Goal: Information Seeking & Learning: Understand process/instructions

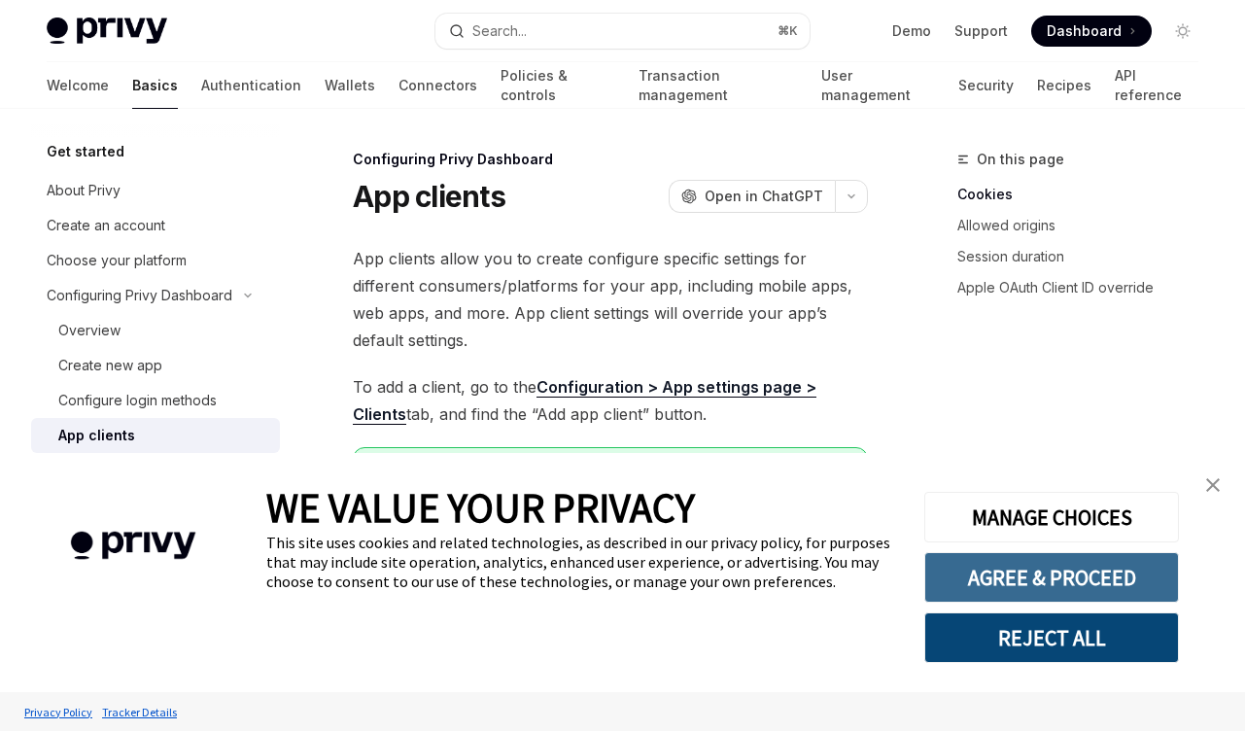
click at [1065, 590] on button "AGREE & PROCEED" at bounding box center [1051, 577] width 255 height 51
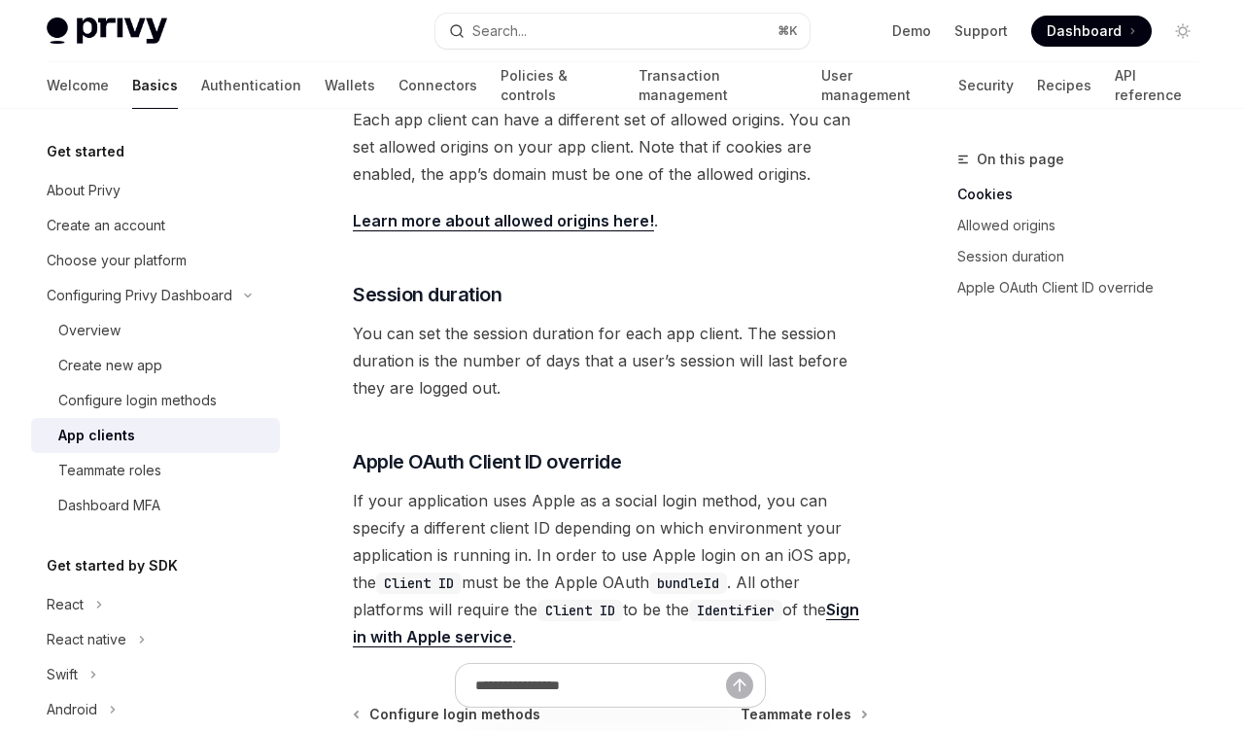
scroll to position [681, 0]
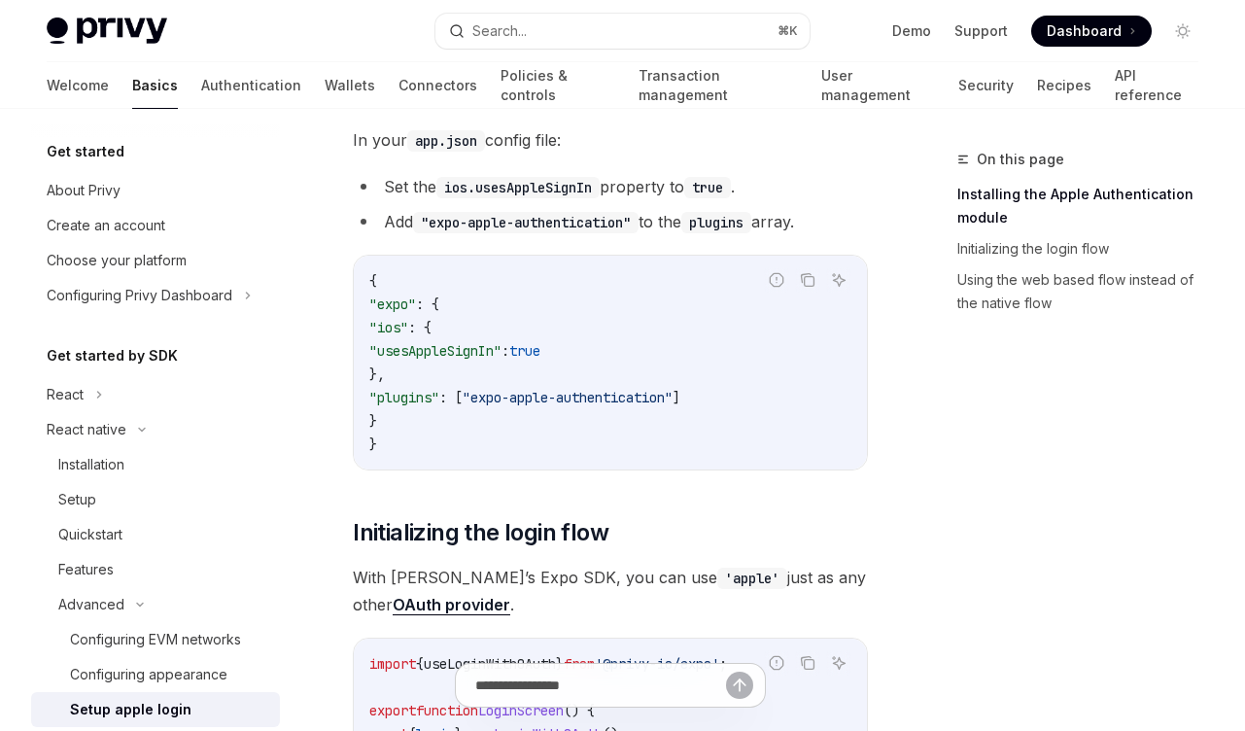
scroll to position [467, 0]
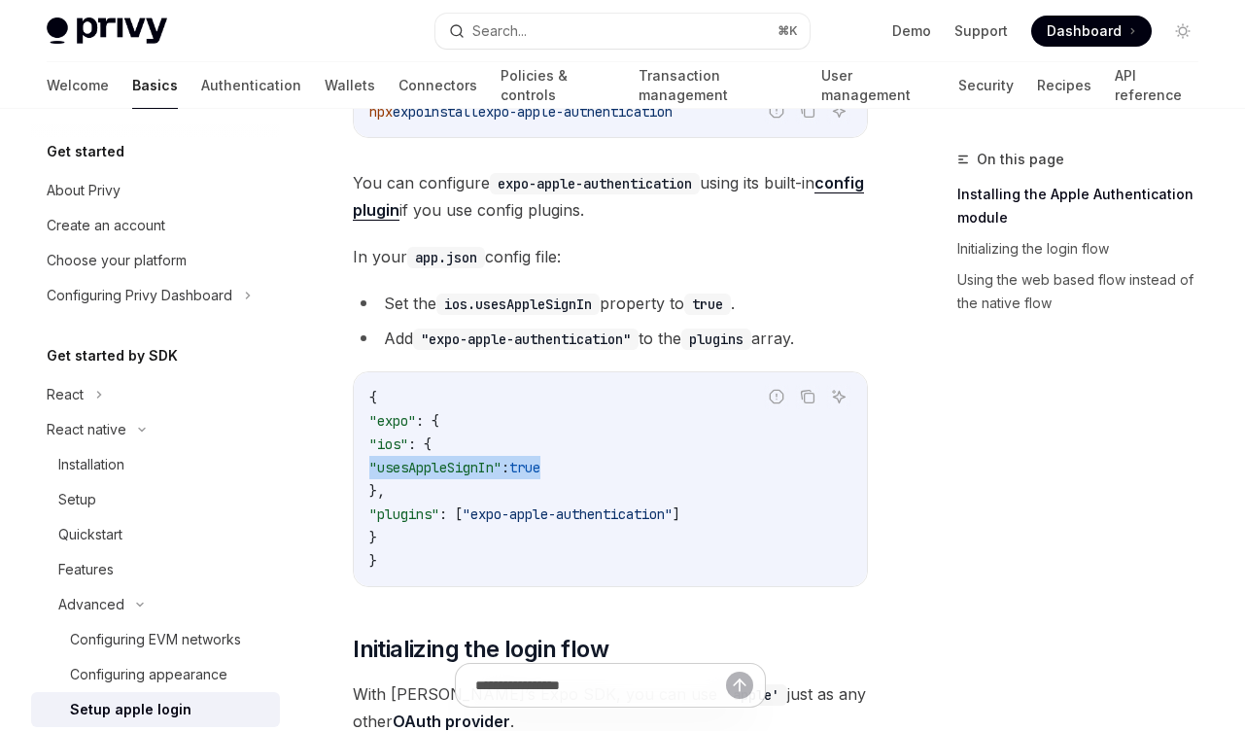
drag, startPoint x: 685, startPoint y: 460, endPoint x: 374, endPoint y: 467, distance: 311.1
click at [360, 466] on div "{ "expo" : { "ios" : { "usesAppleSignIn" : true }, "plugins" : [ "expo-apple-au…" at bounding box center [610, 479] width 513 height 214
copy span ""usesAppleSignIn" : true"
click at [491, 437] on code "{ "expo" : { "ios" : { "usesAppleSignIn" : true }, "plugins" : [ "expo-apple-au…" at bounding box center [610, 479] width 482 height 187
drag, startPoint x: 649, startPoint y: 473, endPoint x: 378, endPoint y: 465, distance: 271.3
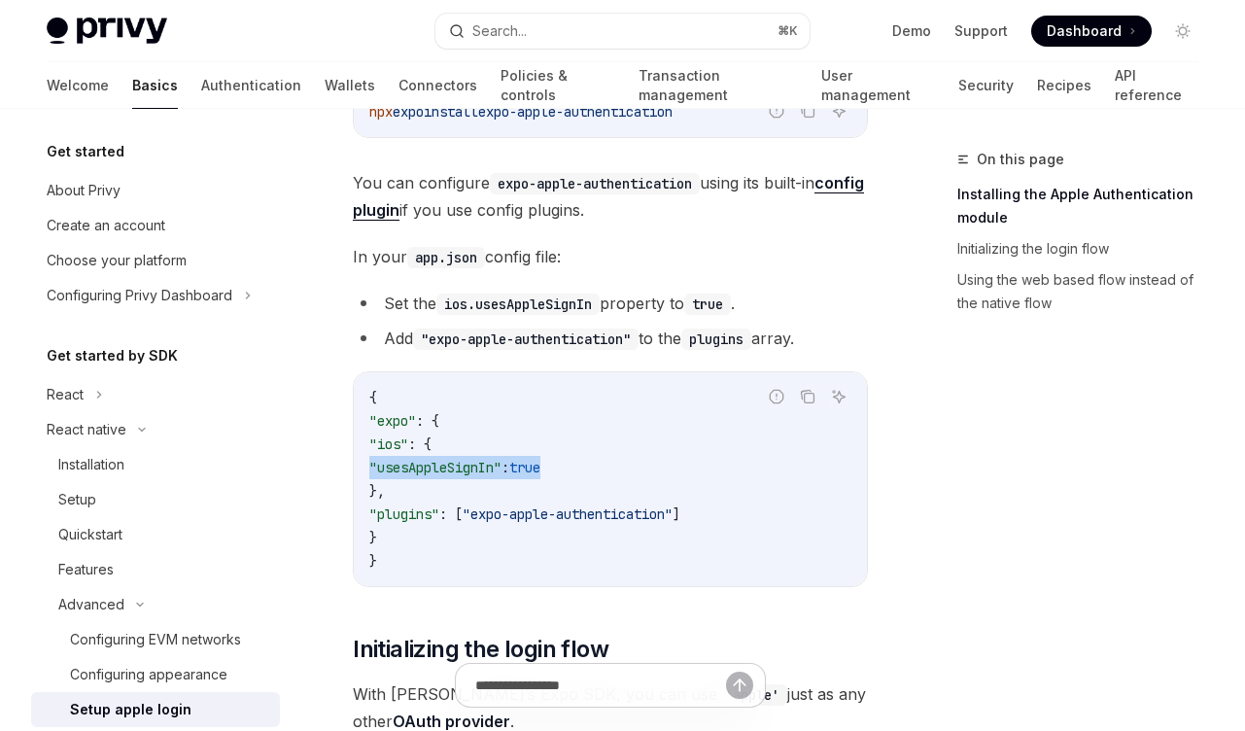
click at [372, 461] on code "{ "expo" : { "ios" : { "usesAppleSignIn" : true }, "plugins" : [ "expo-apple-au…" at bounding box center [610, 479] width 482 height 187
click at [425, 490] on code "{ "expo" : { "ios" : { "usesAppleSignIn" : true }, "plugins" : [ "expo-apple-au…" at bounding box center [610, 479] width 482 height 187
drag, startPoint x: 437, startPoint y: 491, endPoint x: 375, endPoint y: 452, distance: 73.4
click at [375, 452] on code "{ "expo" : { "ios" : { "usesAppleSignIn" : true }, "plugins" : [ "expo-apple-au…" at bounding box center [610, 479] width 482 height 187
click at [441, 470] on span ""usesAppleSignIn"" at bounding box center [435, 467] width 132 height 17
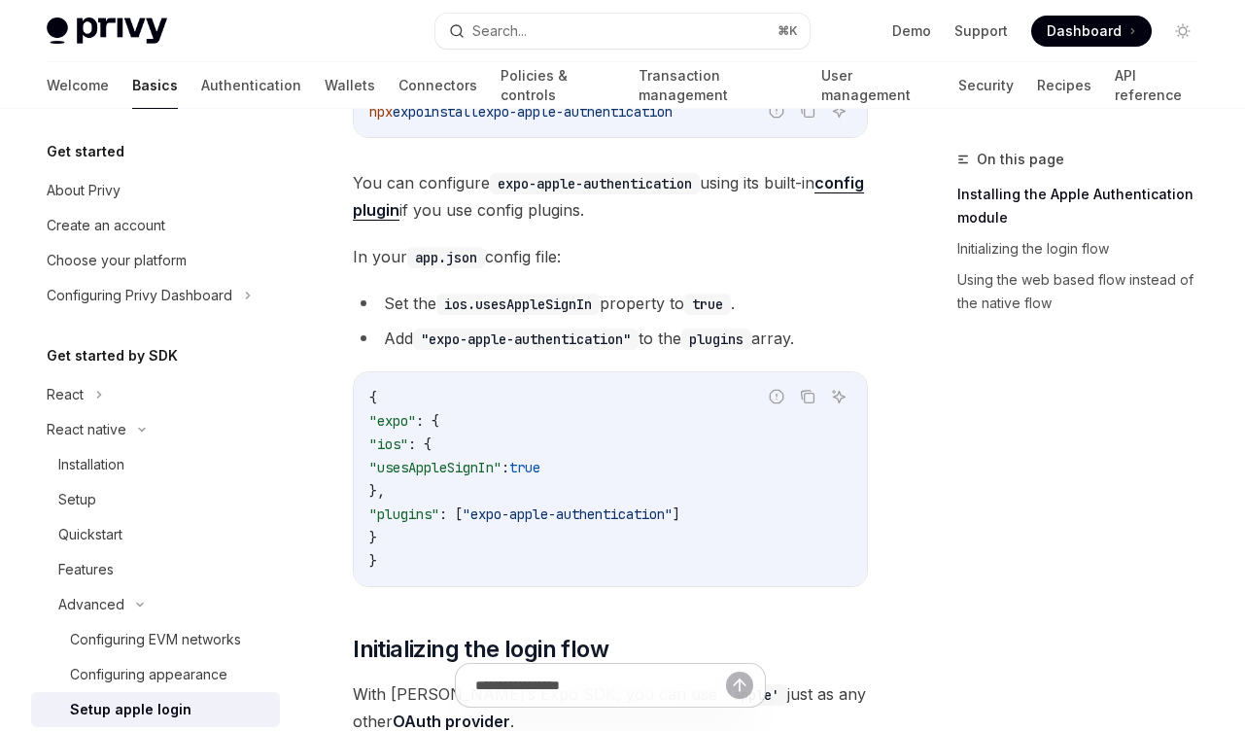
drag, startPoint x: 714, startPoint y: 476, endPoint x: 306, endPoint y: 464, distance: 408.4
click at [664, 475] on code "{ "expo" : { "ios" : { "usesAppleSignIn" : true }, "plugins" : [ "expo-apple-au…" at bounding box center [610, 479] width 482 height 187
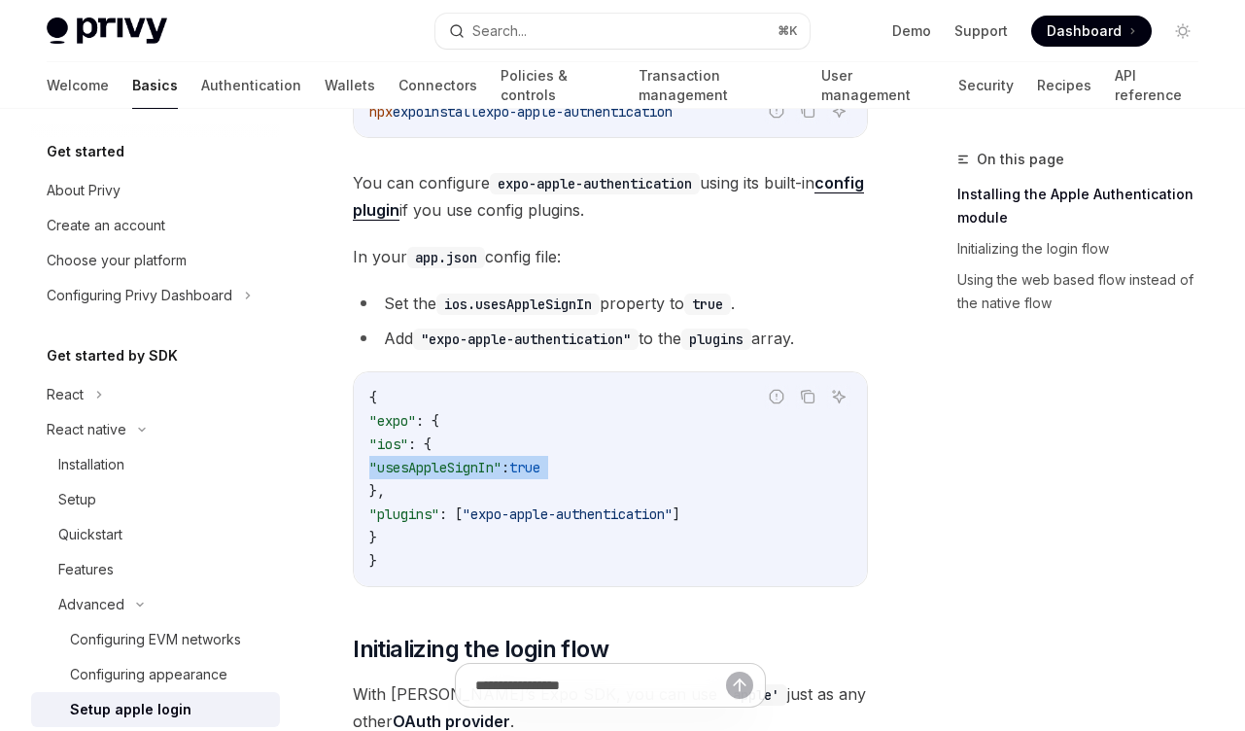
copy code ""usesAppleSignIn" : true"
click at [435, 508] on span ""plugins"" at bounding box center [404, 513] width 70 height 17
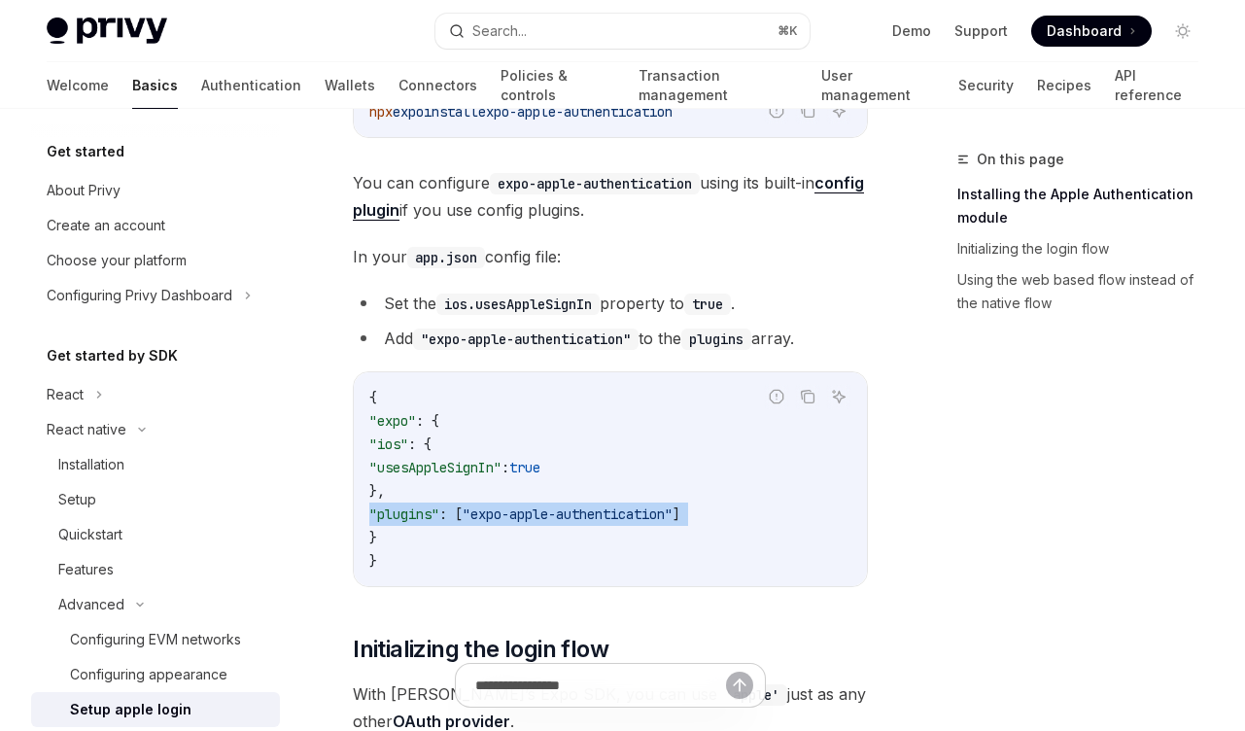
click at [435, 507] on span ""plugins"" at bounding box center [404, 513] width 70 height 17
copy code ""plugins" : [ "expo-apple-authentication" ]"
click at [561, 512] on span ""expo-apple-authentication"" at bounding box center [568, 513] width 210 height 17
drag, startPoint x: 501, startPoint y: 511, endPoint x: 498, endPoint y: 499, distance: 13.0
click at [501, 510] on span ""expo-apple-authentication"" at bounding box center [568, 513] width 210 height 17
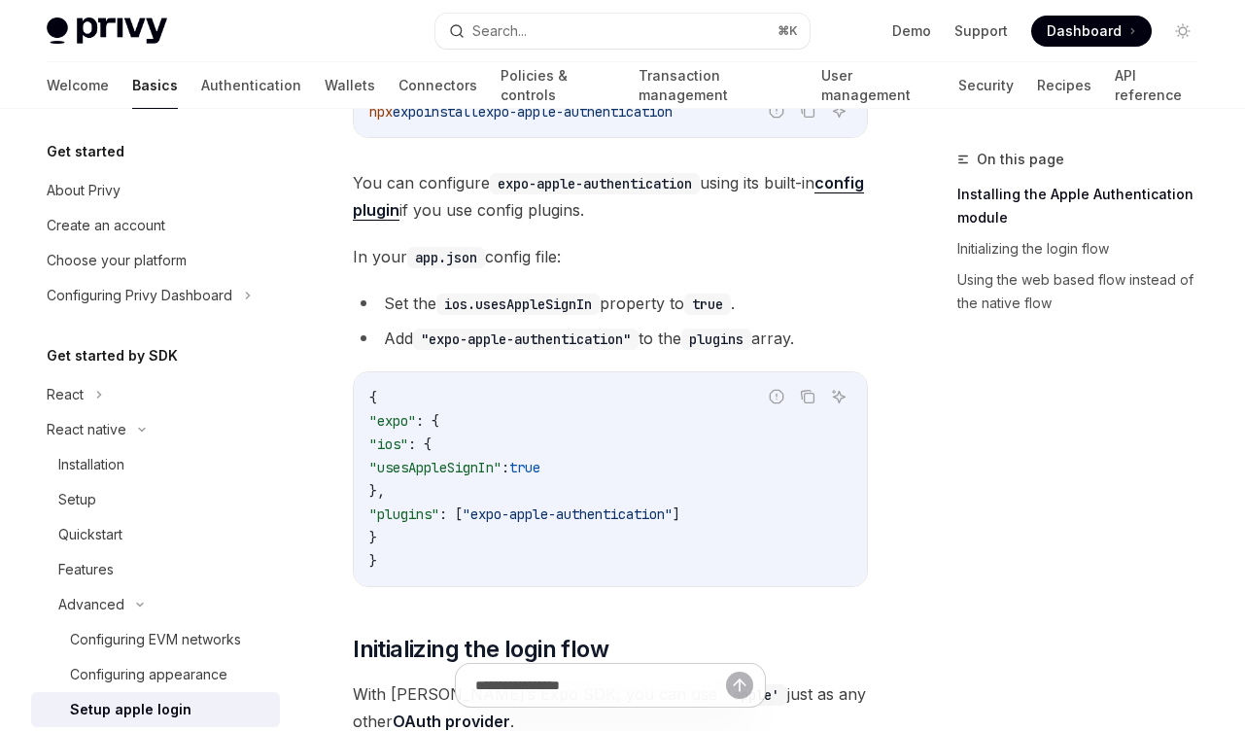
click at [490, 465] on span ""usesAppleSignIn"" at bounding box center [435, 467] width 132 height 17
drag, startPoint x: 503, startPoint y: 514, endPoint x: 756, endPoint y: 518, distance: 252.7
click at [758, 517] on code "{ "expo" : { "ios" : { "usesAppleSignIn" : true }, "plugins" : [ "expo-apple-au…" at bounding box center [610, 479] width 482 height 187
click at [729, 531] on code "{ "expo" : { "ios" : { "usesAppleSignIn" : true }, "plugins" : [ "expo-apple-au…" at bounding box center [610, 479] width 482 height 187
drag, startPoint x: 712, startPoint y: 512, endPoint x: 507, endPoint y: 514, distance: 205.1
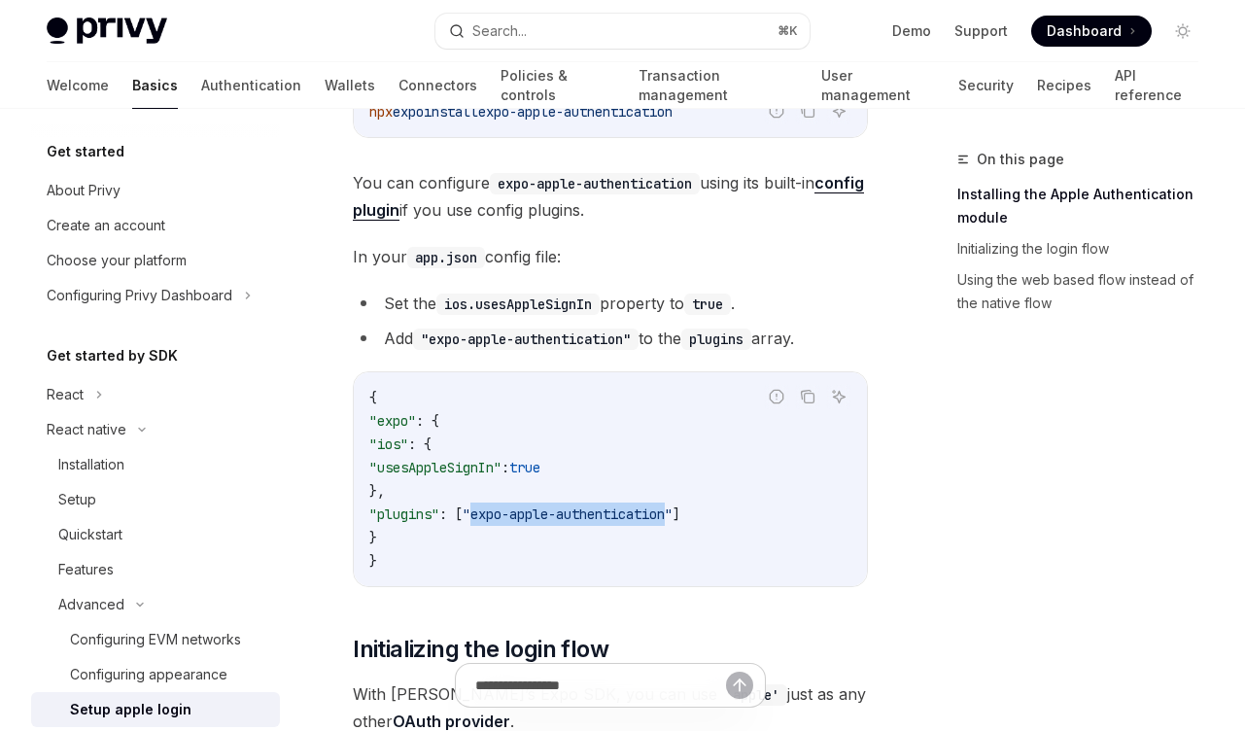
click at [507, 514] on span ""expo-apple-authentication"" at bounding box center [568, 513] width 210 height 17
copy span "expo-apple-authentication"
click at [521, 404] on code "{ "expo" : { "ios" : { "usesAppleSignIn" : true }, "plugins" : [ "expo-apple-au…" at bounding box center [610, 479] width 482 height 187
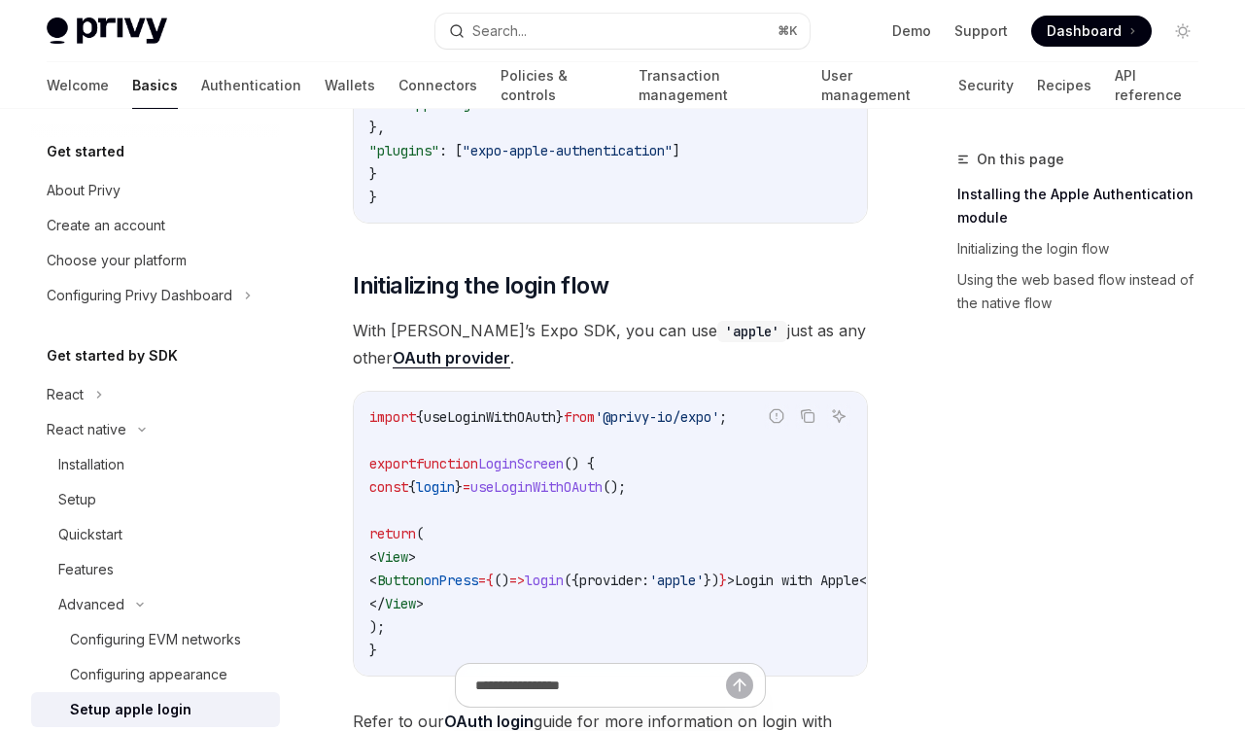
scroll to position [1063, 0]
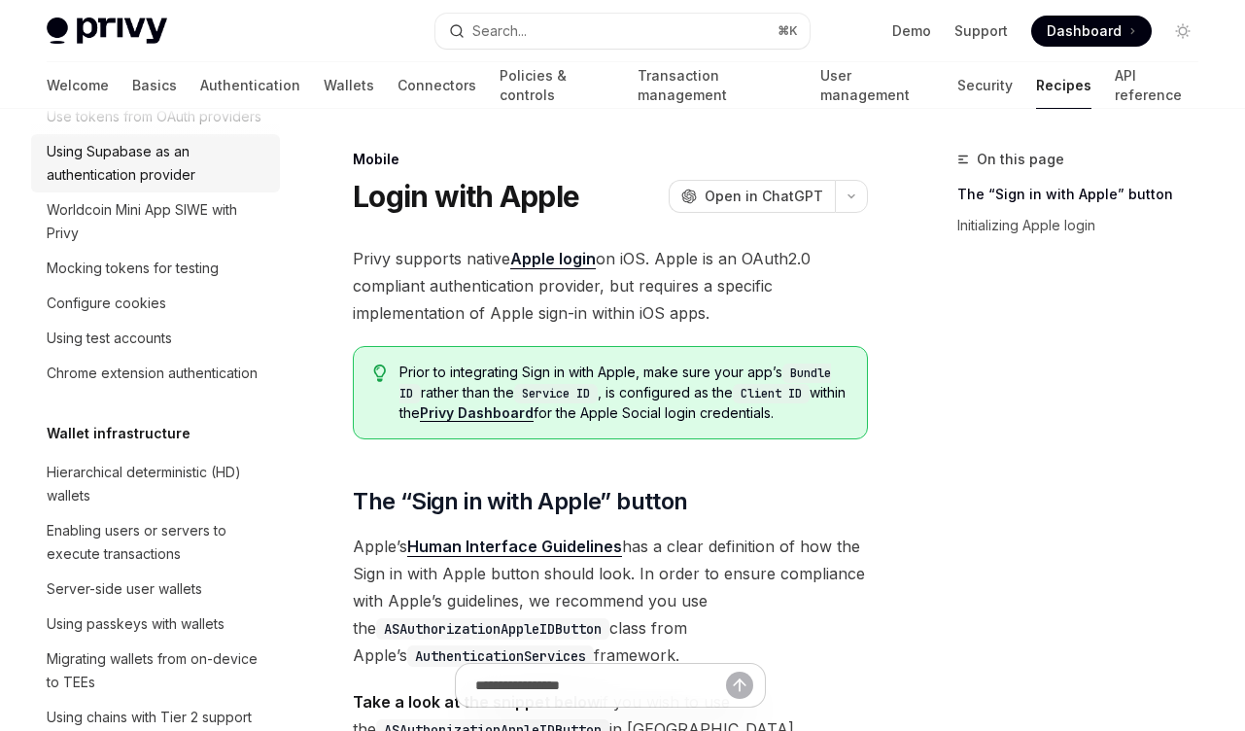
scroll to position [93, 0]
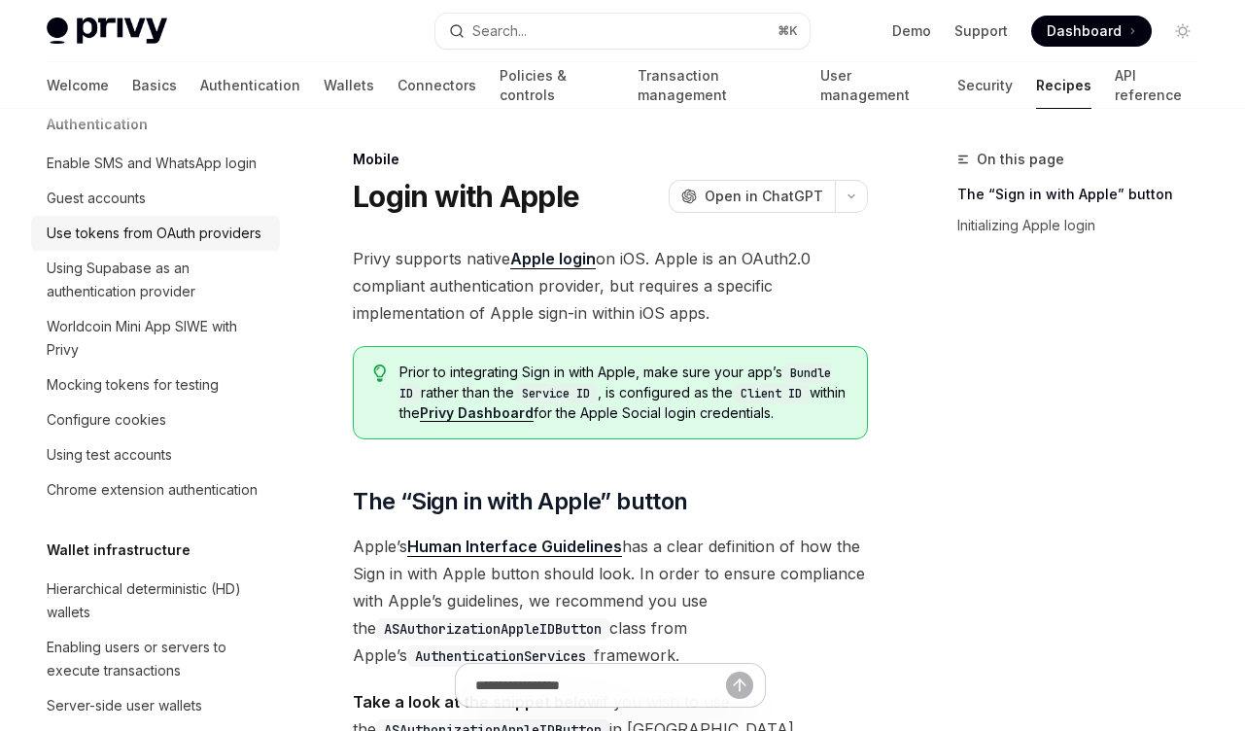
click at [162, 245] on div "Use tokens from OAuth providers" at bounding box center [154, 233] width 215 height 23
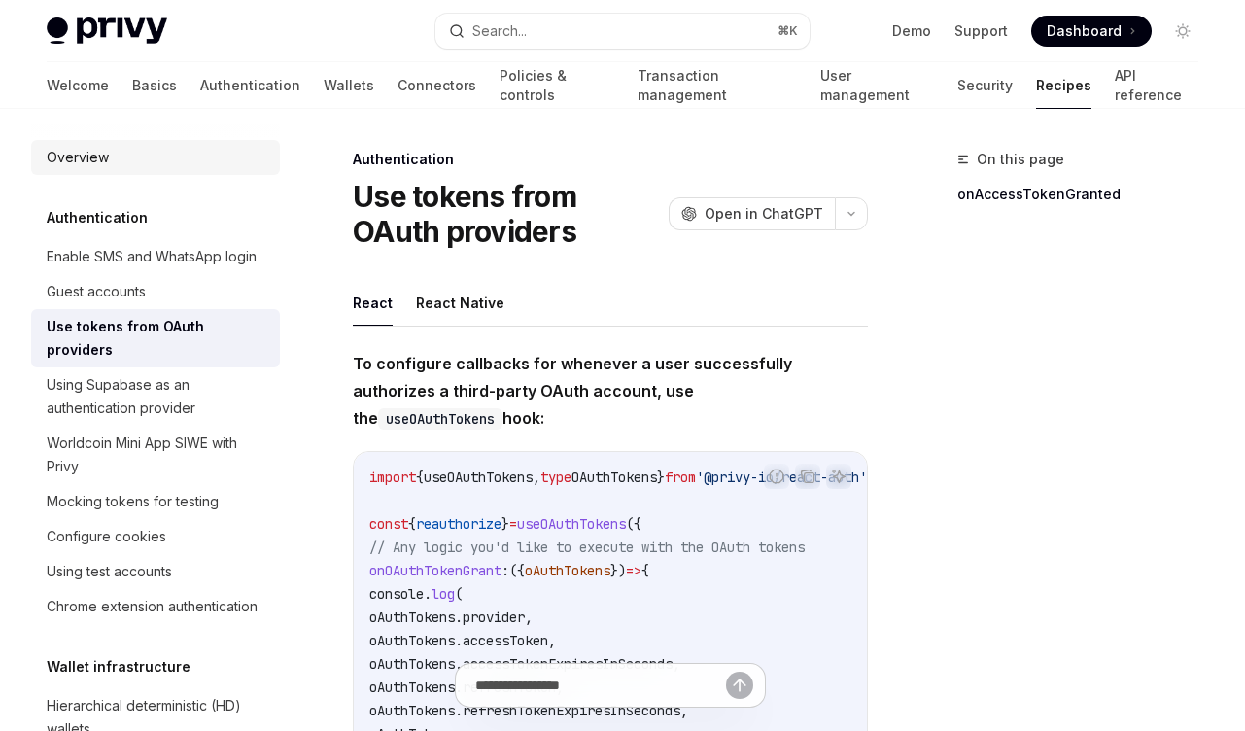
click at [143, 168] on div "Overview" at bounding box center [158, 157] width 222 height 23
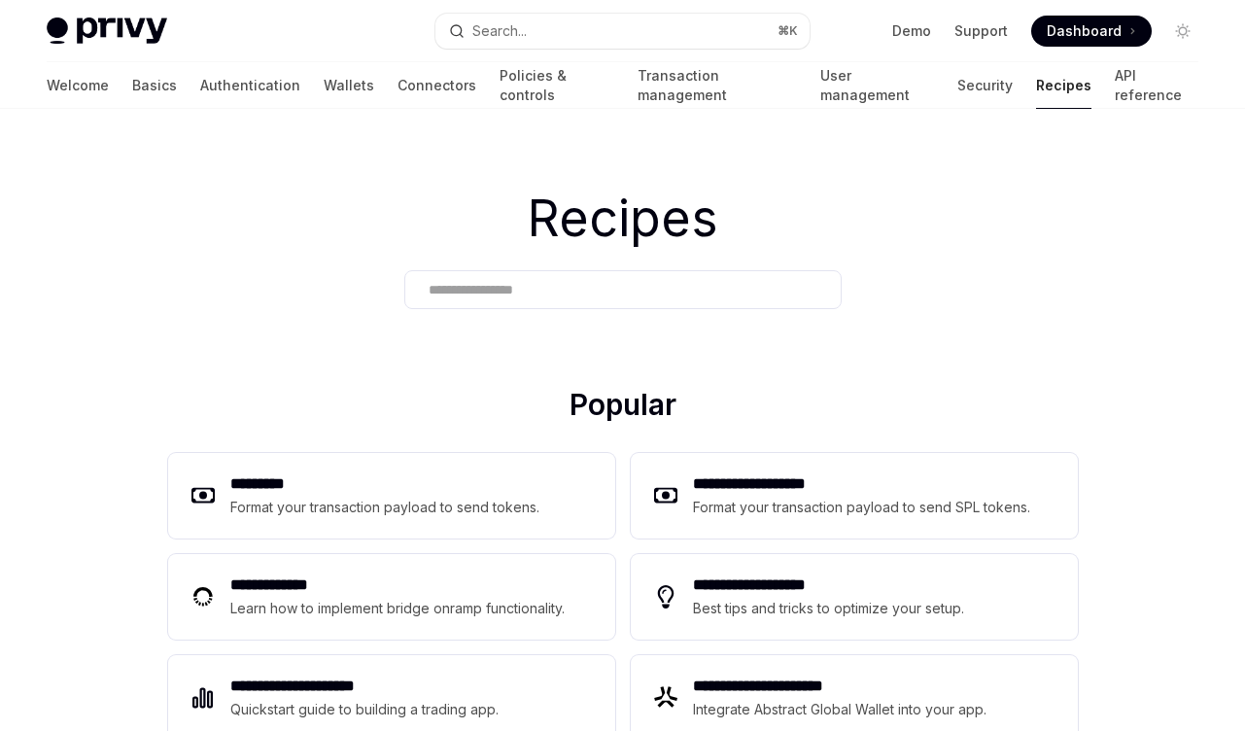
click at [112, 41] on img at bounding box center [107, 30] width 121 height 27
type textarea "*"
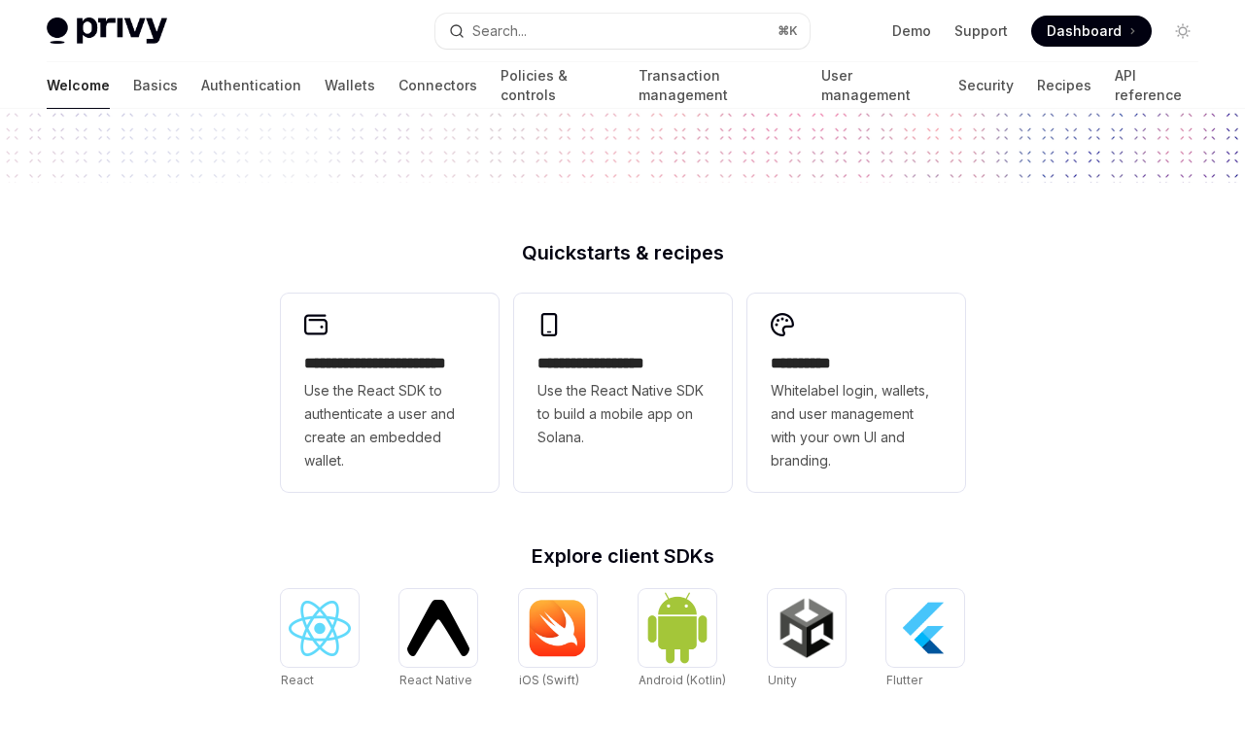
scroll to position [554, 0]
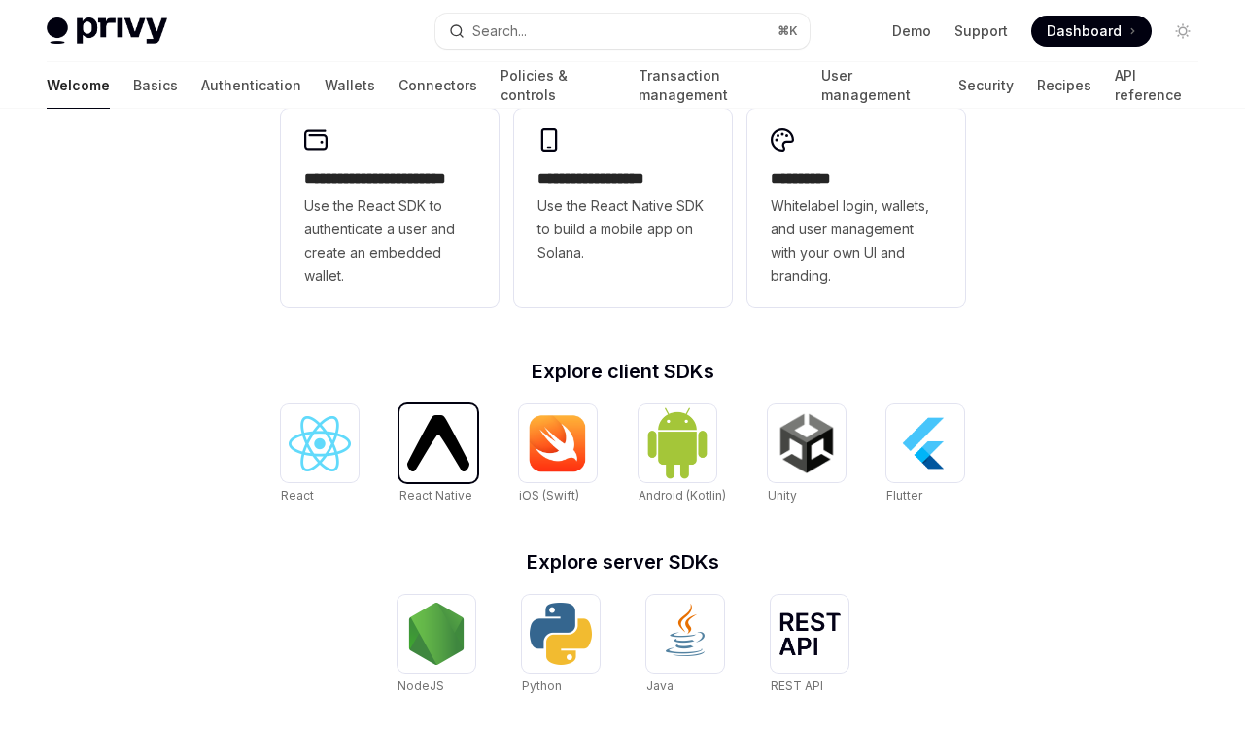
click at [475, 435] on div at bounding box center [438, 443] width 78 height 78
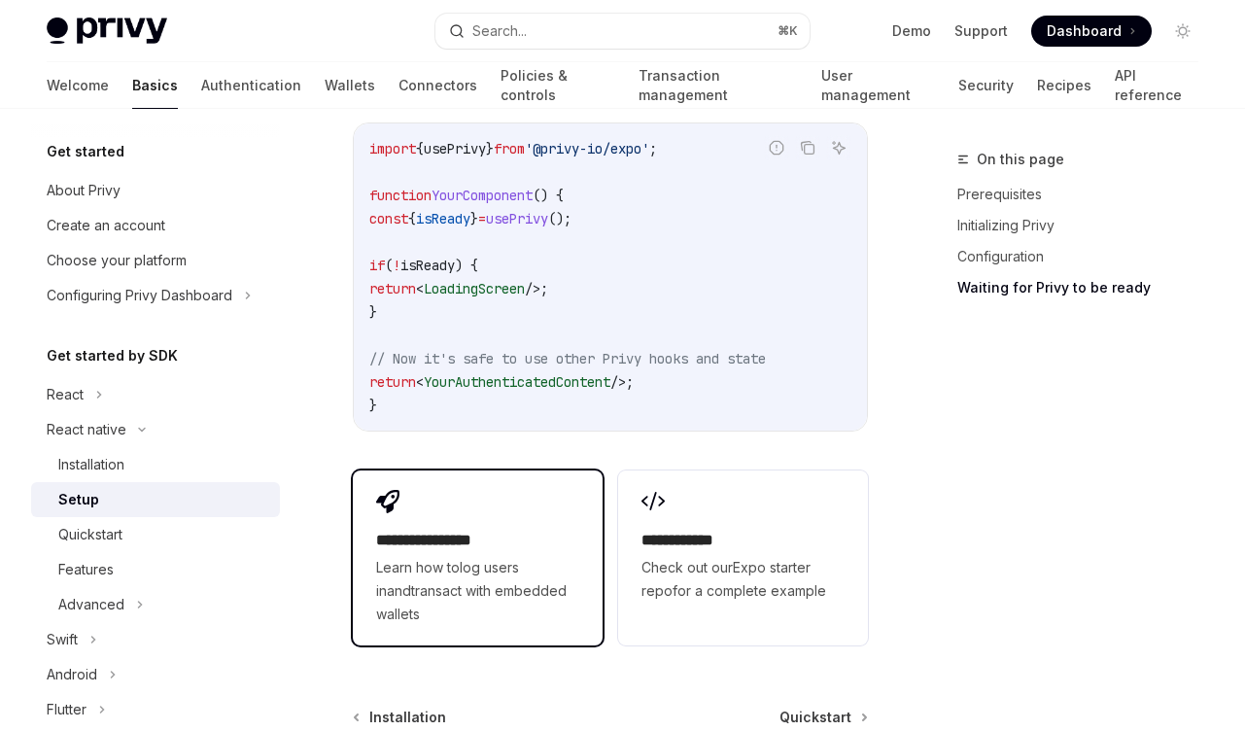
scroll to position [2099, 0]
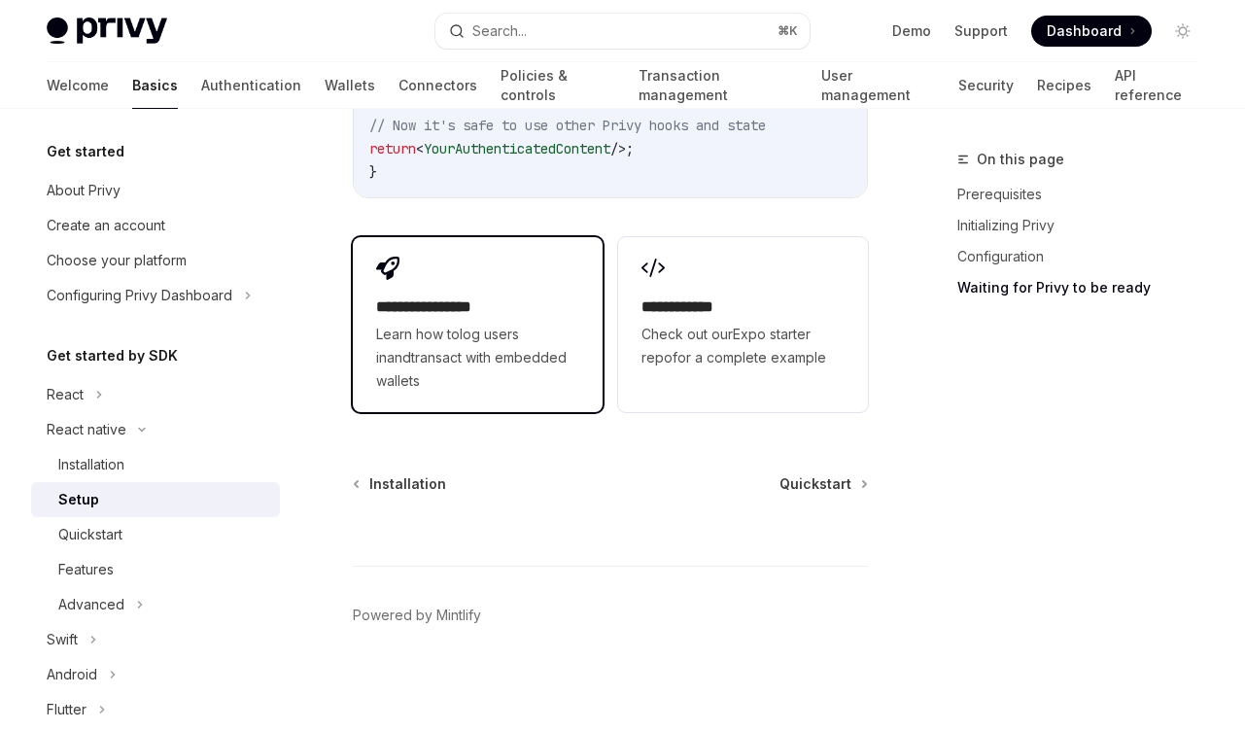
click at [548, 393] on span "Learn how to log users in and transact with embedded wallets" at bounding box center [477, 358] width 203 height 70
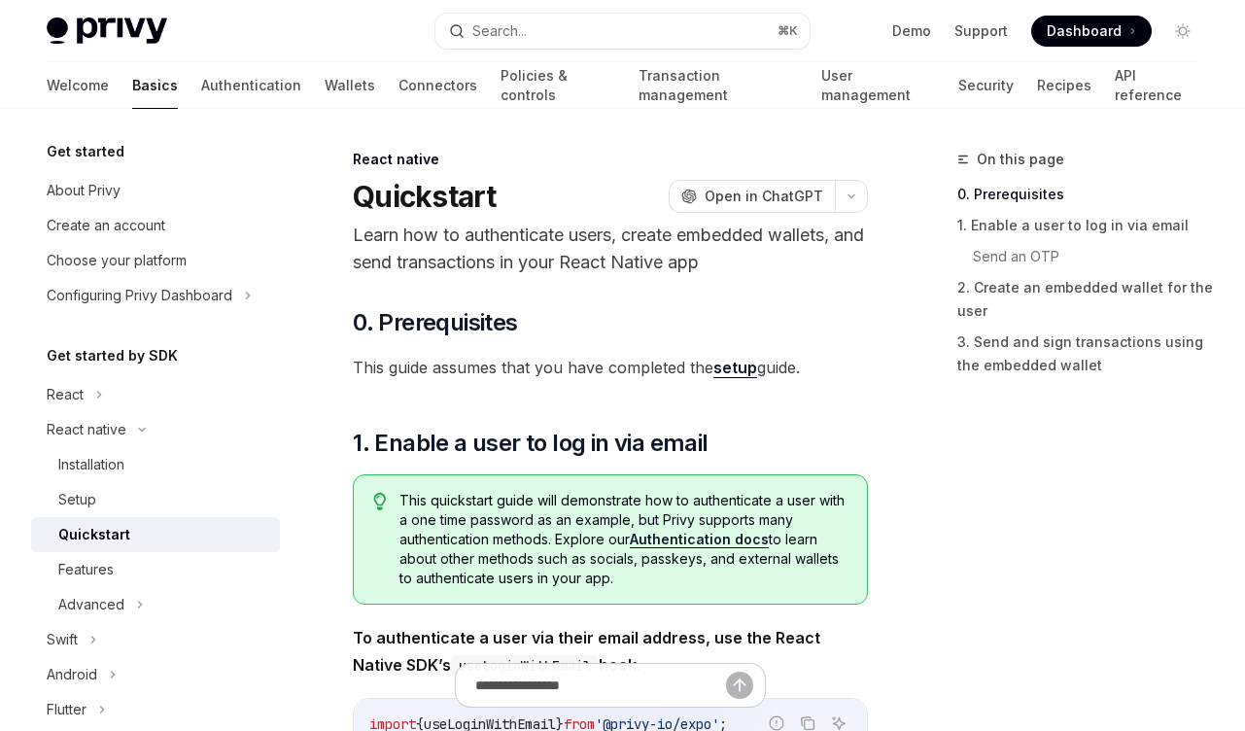
scroll to position [233, 0]
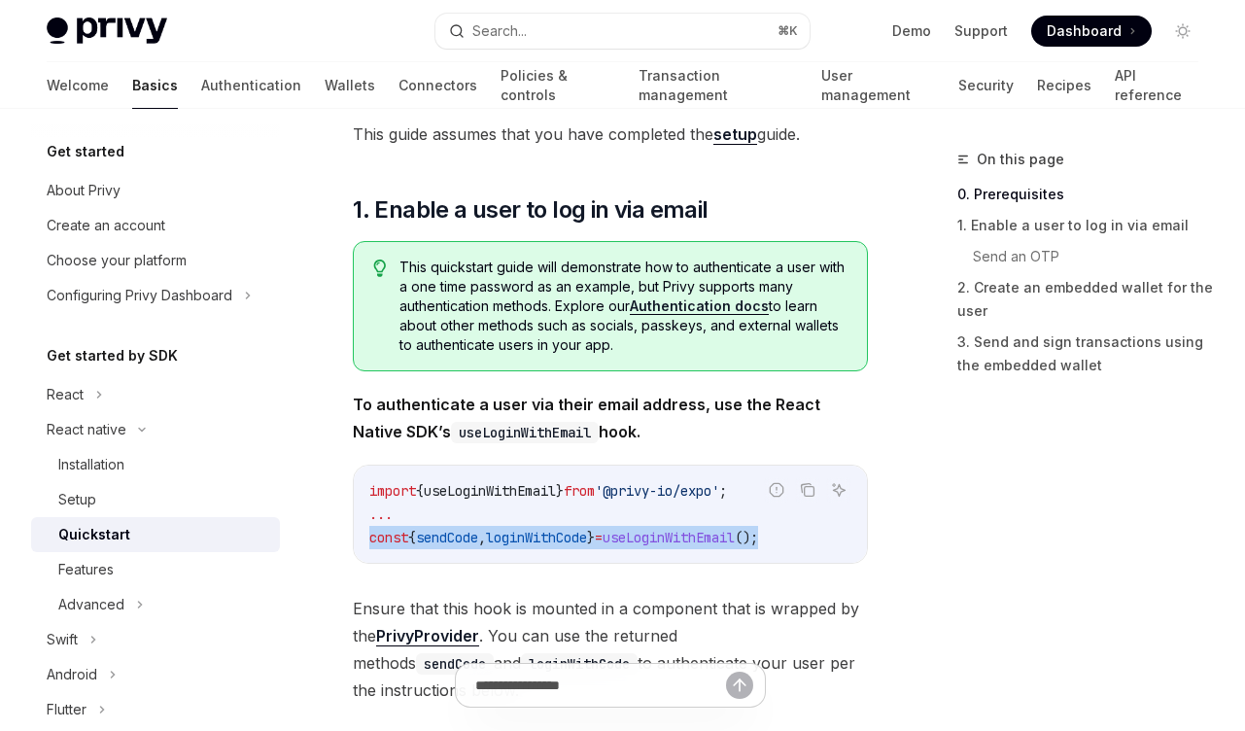
drag, startPoint x: 816, startPoint y: 545, endPoint x: 362, endPoint y: 543, distance: 454.9
click at [362, 543] on div "import { useLoginWithEmail } from '@privy-io/expo' ; ... const { sendCode , log…" at bounding box center [610, 514] width 513 height 97
copy span "const { sendCode , loginWithCode } = useLoginWithEmail ();"
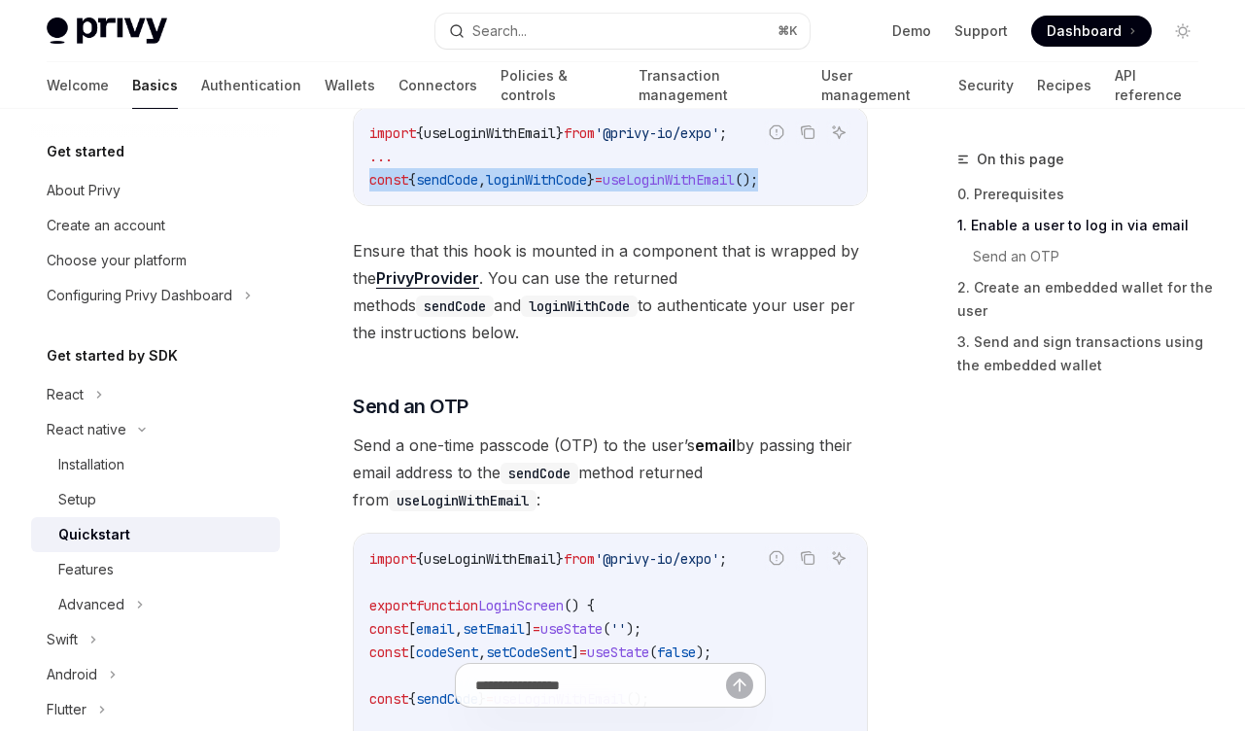
scroll to position [824, 0]
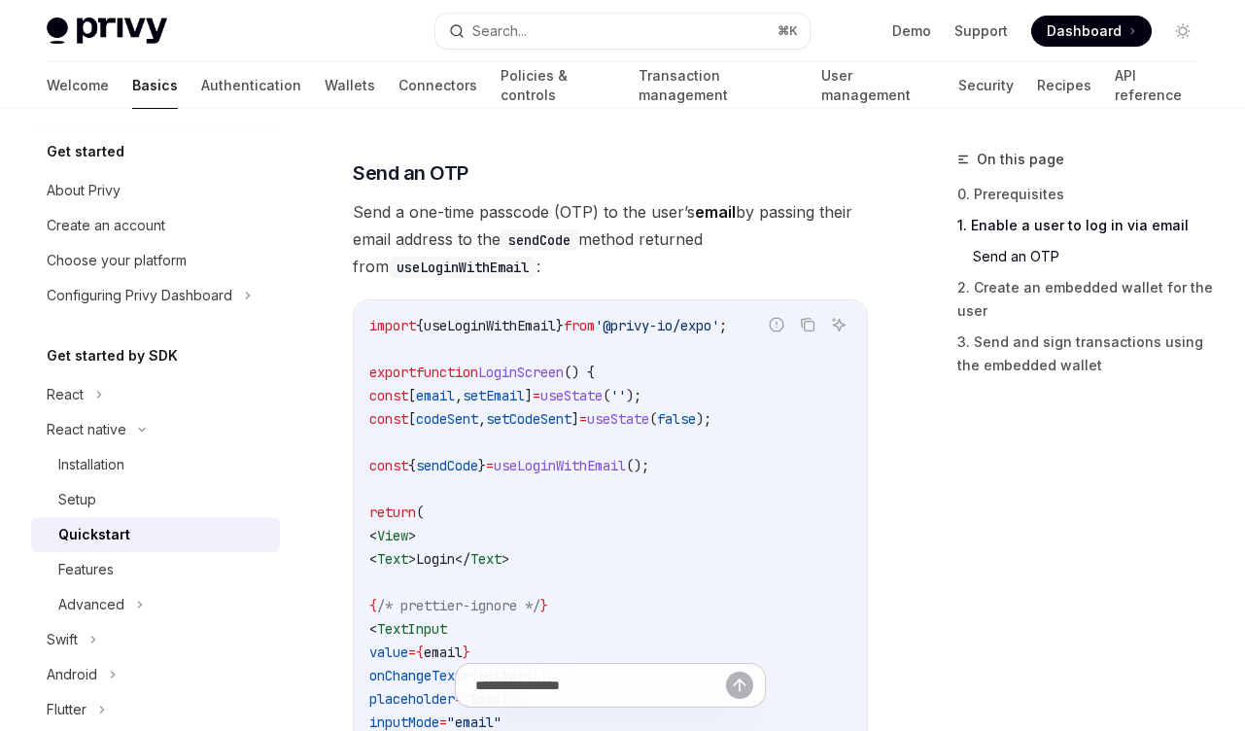
click at [641, 387] on span ");" at bounding box center [634, 395] width 16 height 17
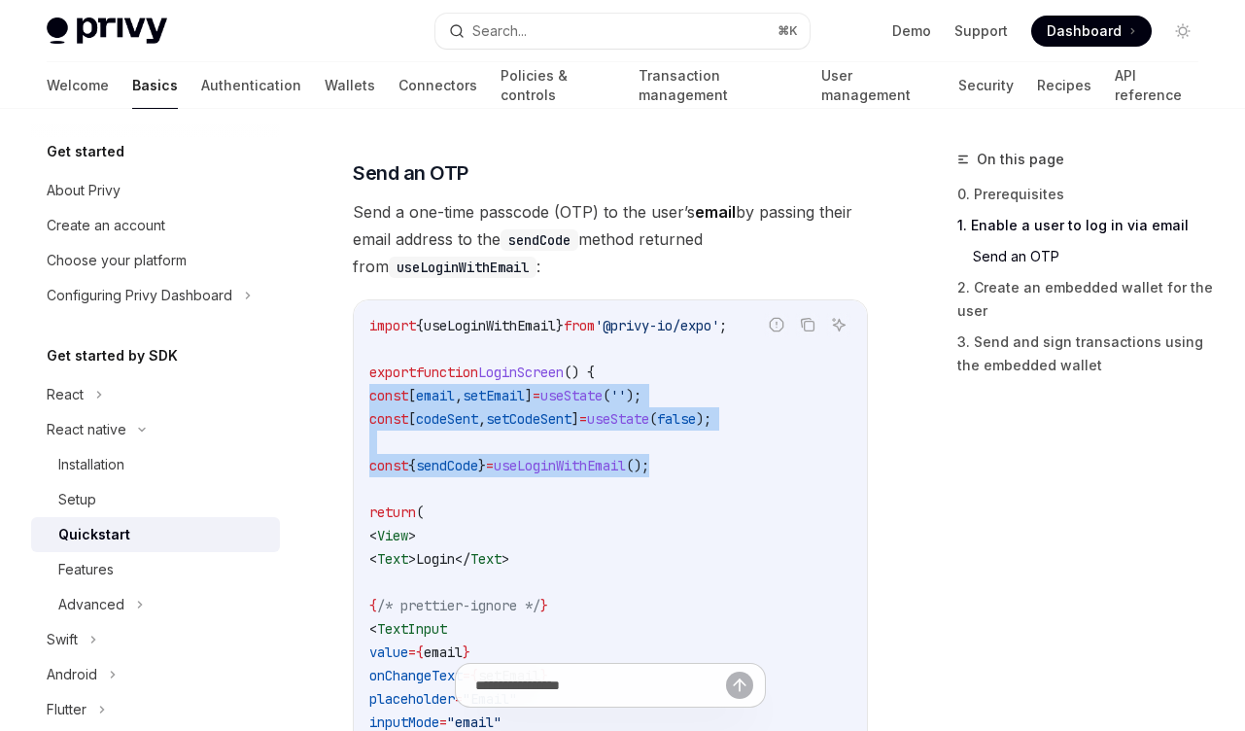
drag, startPoint x: 718, startPoint y: 438, endPoint x: 329, endPoint y: 357, distance: 398.2
copy code "const [ email , setEmail ] = useState ( '' ); const [ codeSent , setCodeSent ] …"
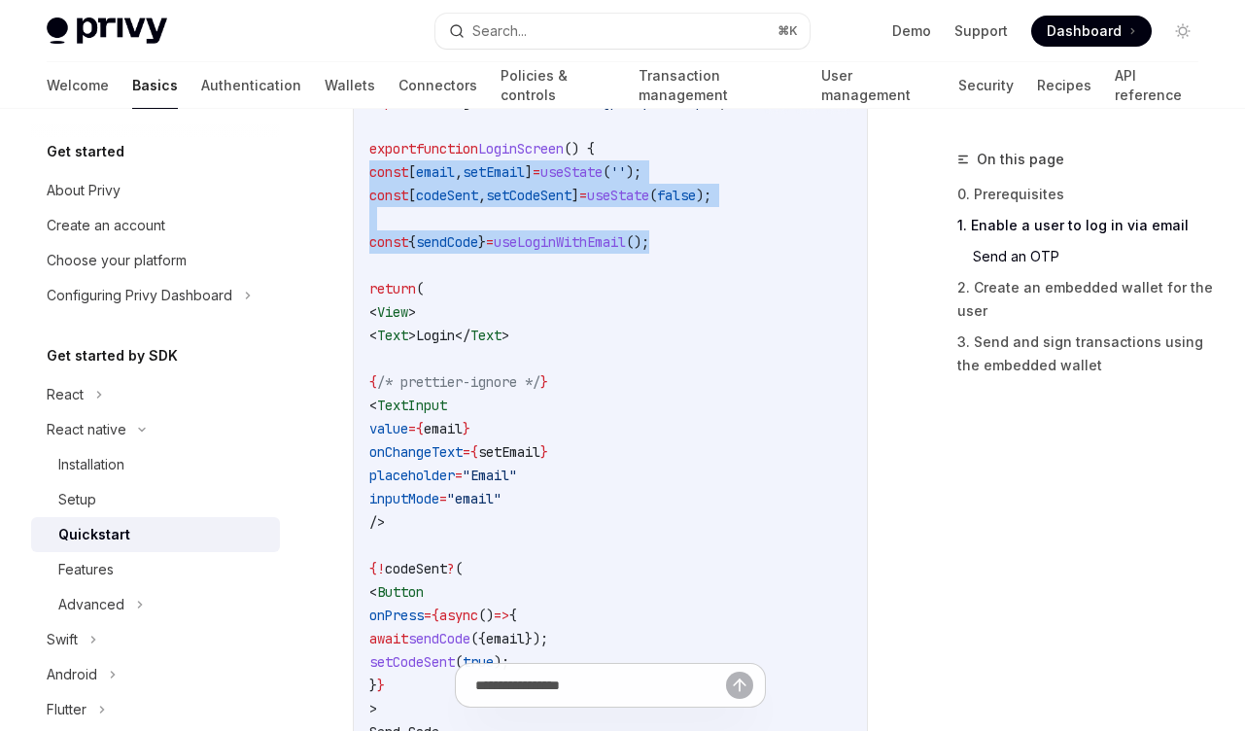
scroll to position [1164, 0]
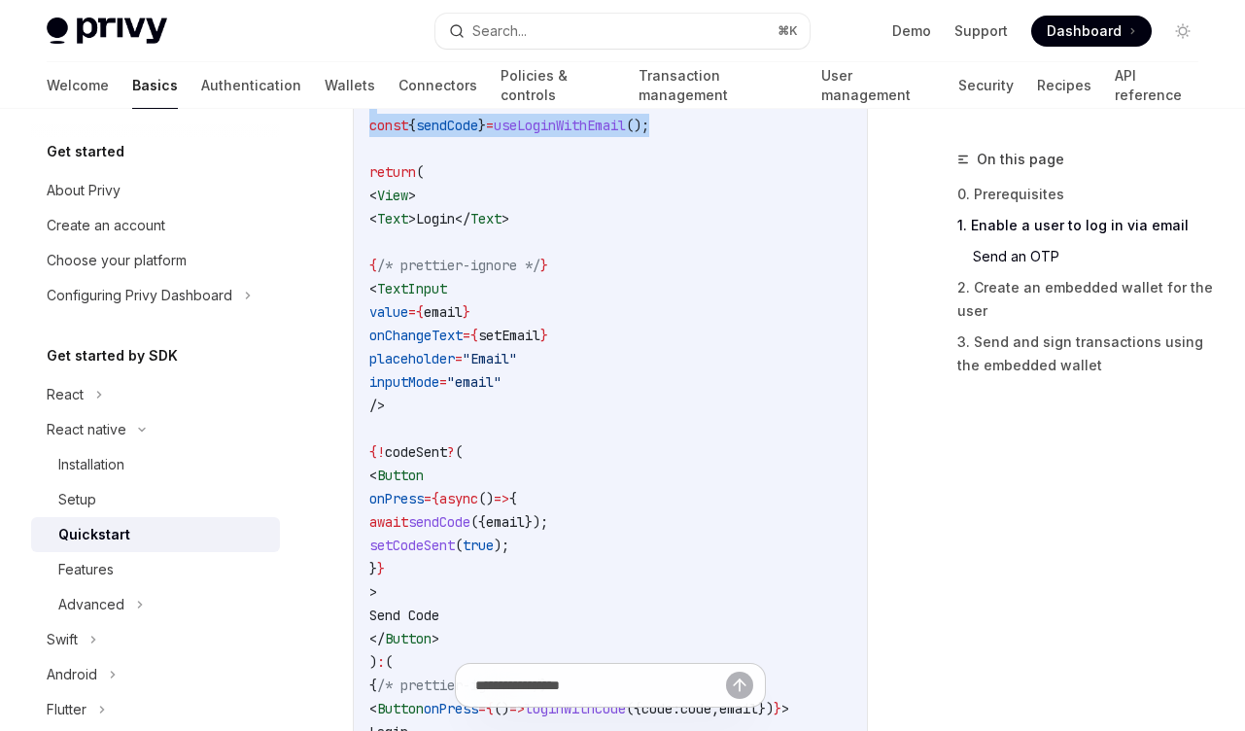
drag, startPoint x: 467, startPoint y: 499, endPoint x: 673, endPoint y: 520, distance: 207.1
click at [673, 520] on code "import { useLoginWithEmail } from '@privy-io/expo' ; export function LoginScree…" at bounding box center [610, 417] width 482 height 886
copy code "await sendCode ({ email }); setCodeSent ( true );"
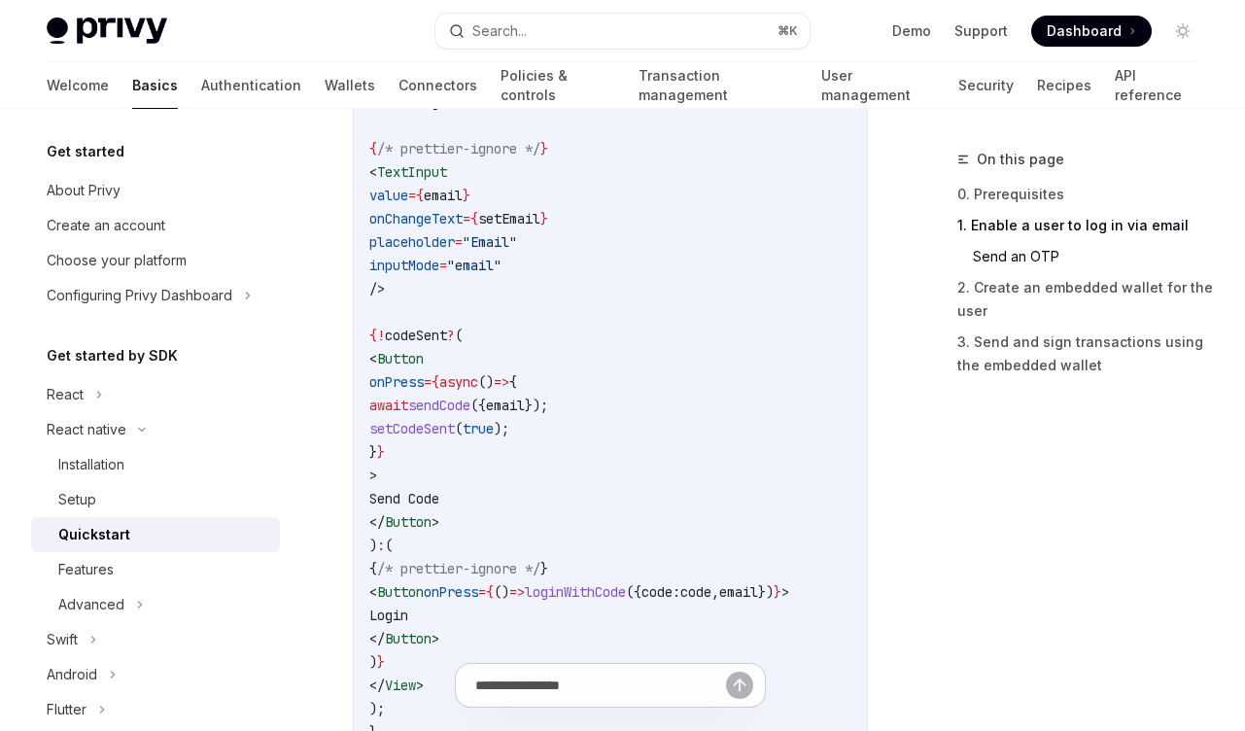
scroll to position [1398, 0]
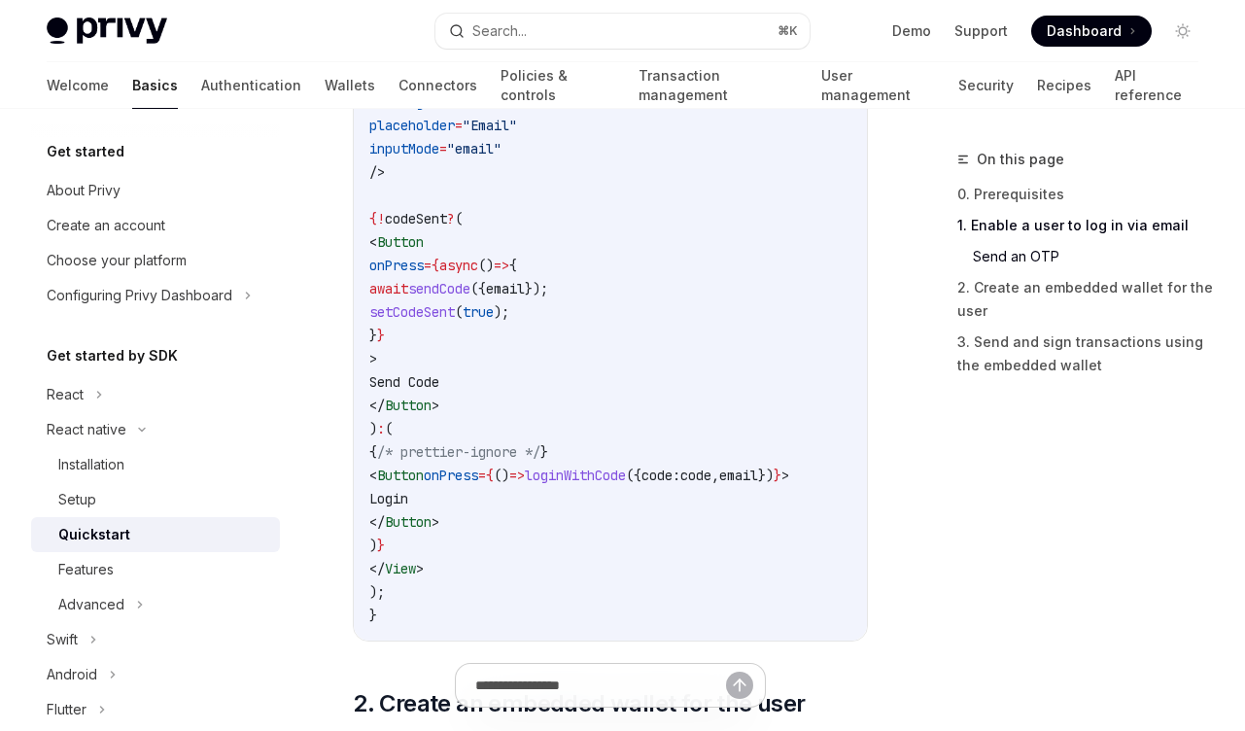
click at [570, 294] on code "import { useLoginWithEmail } from '@privy-io/expo' ; export function LoginScree…" at bounding box center [610, 184] width 482 height 886
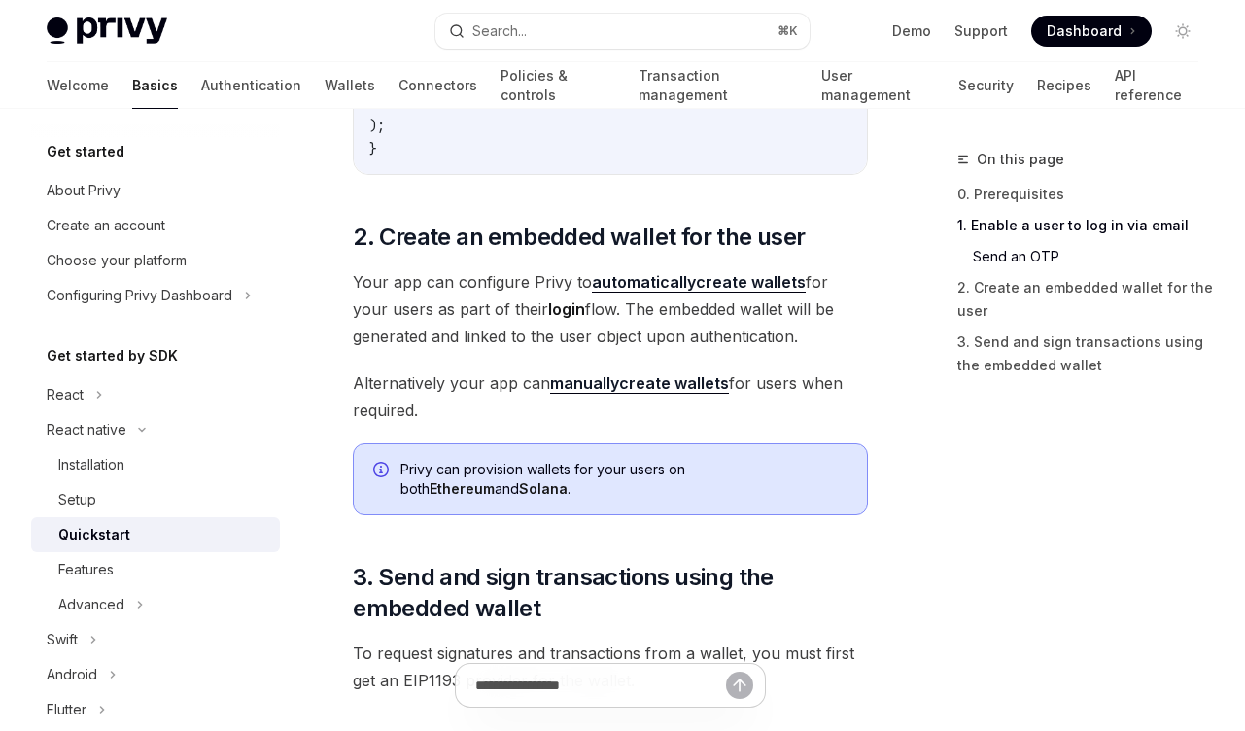
scroll to position [1504, 0]
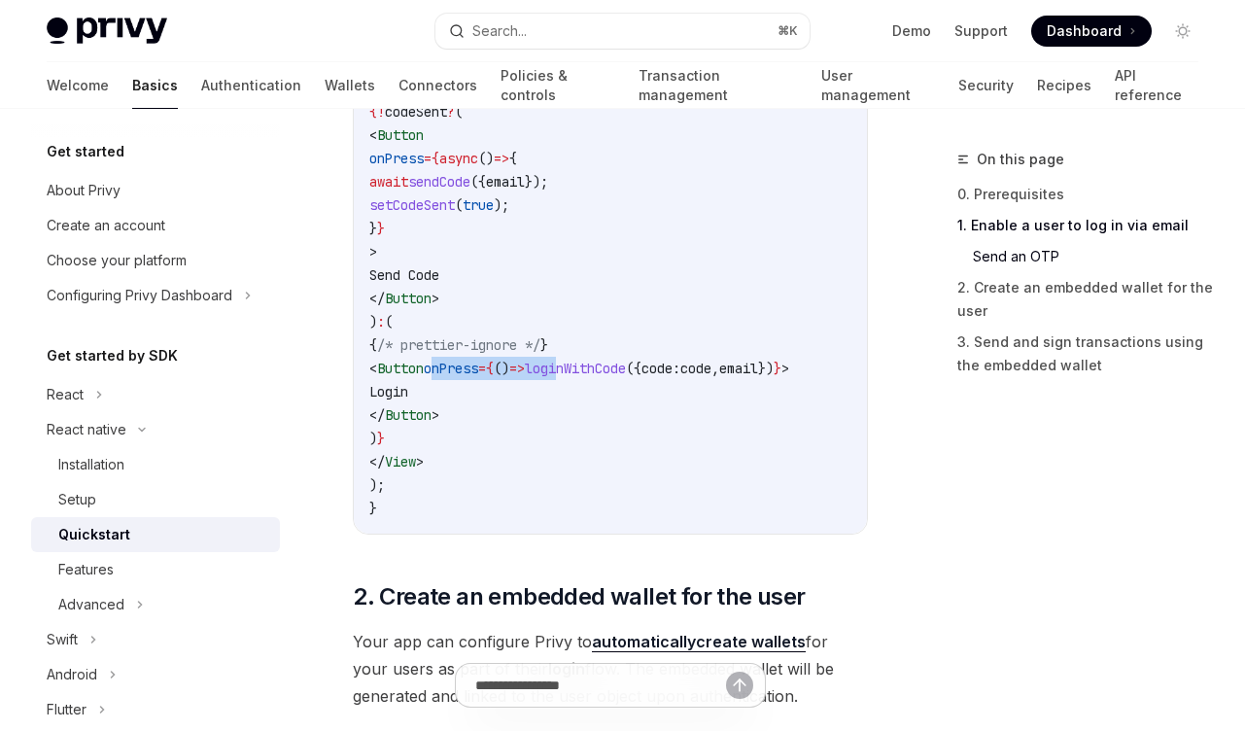
drag, startPoint x: 501, startPoint y: 338, endPoint x: 644, endPoint y: 347, distance: 143.1
click at [644, 360] on span "< Button onPress = { () => loginWithCode ({ code: code , email }) } >" at bounding box center [579, 368] width 420 height 17
click at [642, 351] on code "import { useLoginWithEmail } from '@privy-io/expo' ; export function LoginScree…" at bounding box center [610, 77] width 482 height 886
drag, startPoint x: 620, startPoint y: 344, endPoint x: 811, endPoint y: 345, distance: 190.5
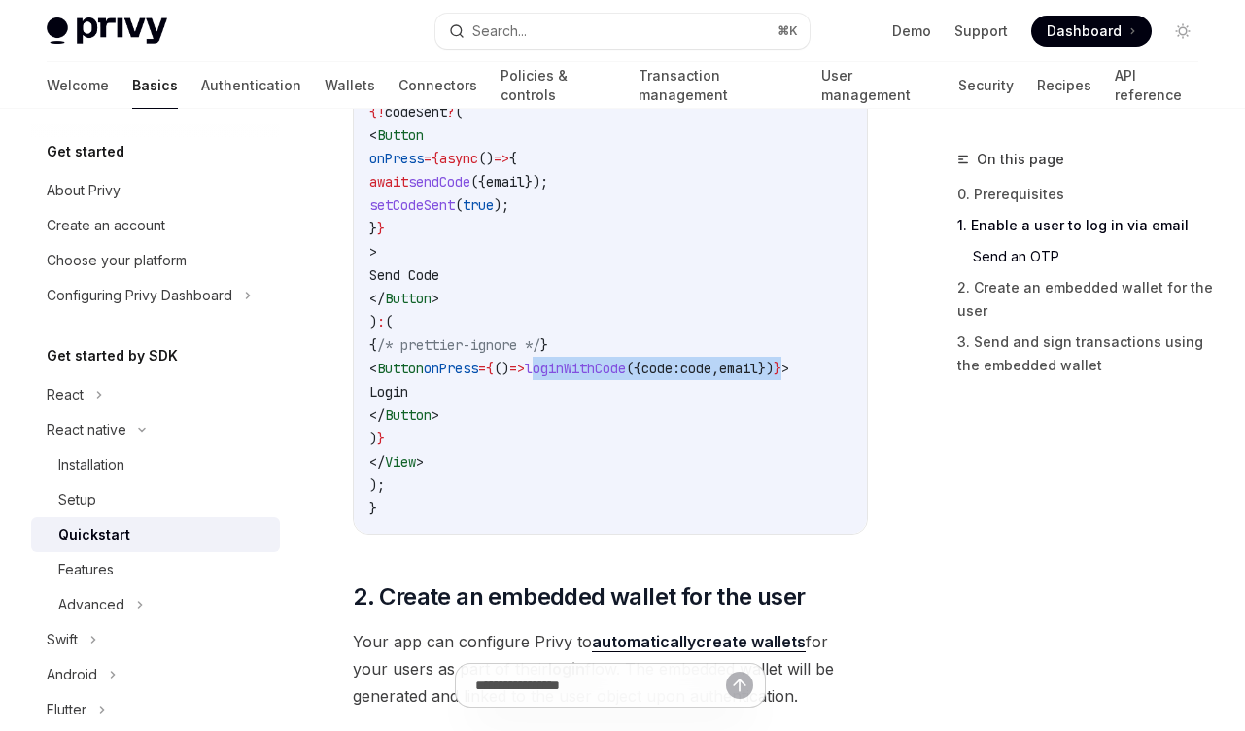
click at [789, 360] on span "< Button onPress = { () => loginWithCode ({ code: code , email }) } >" at bounding box center [579, 368] width 420 height 17
copy span "loginWithCode ({ code: code , email }) }"
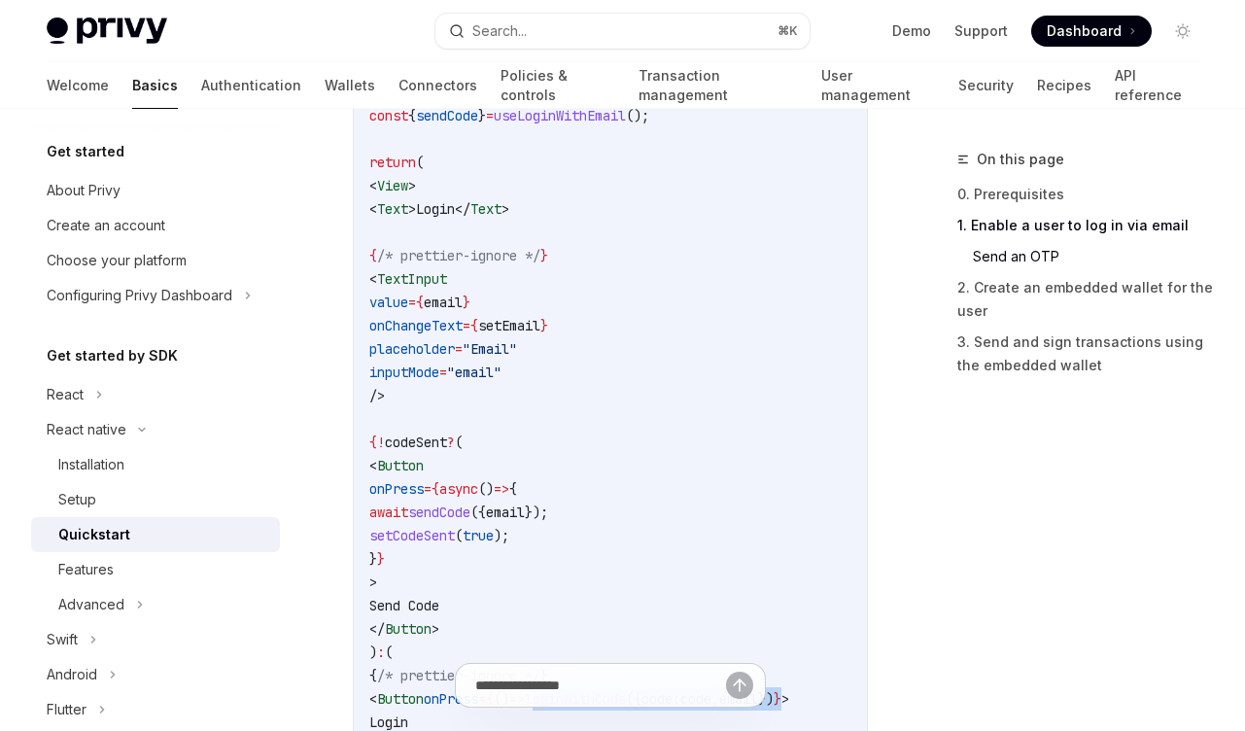
scroll to position [941, 0]
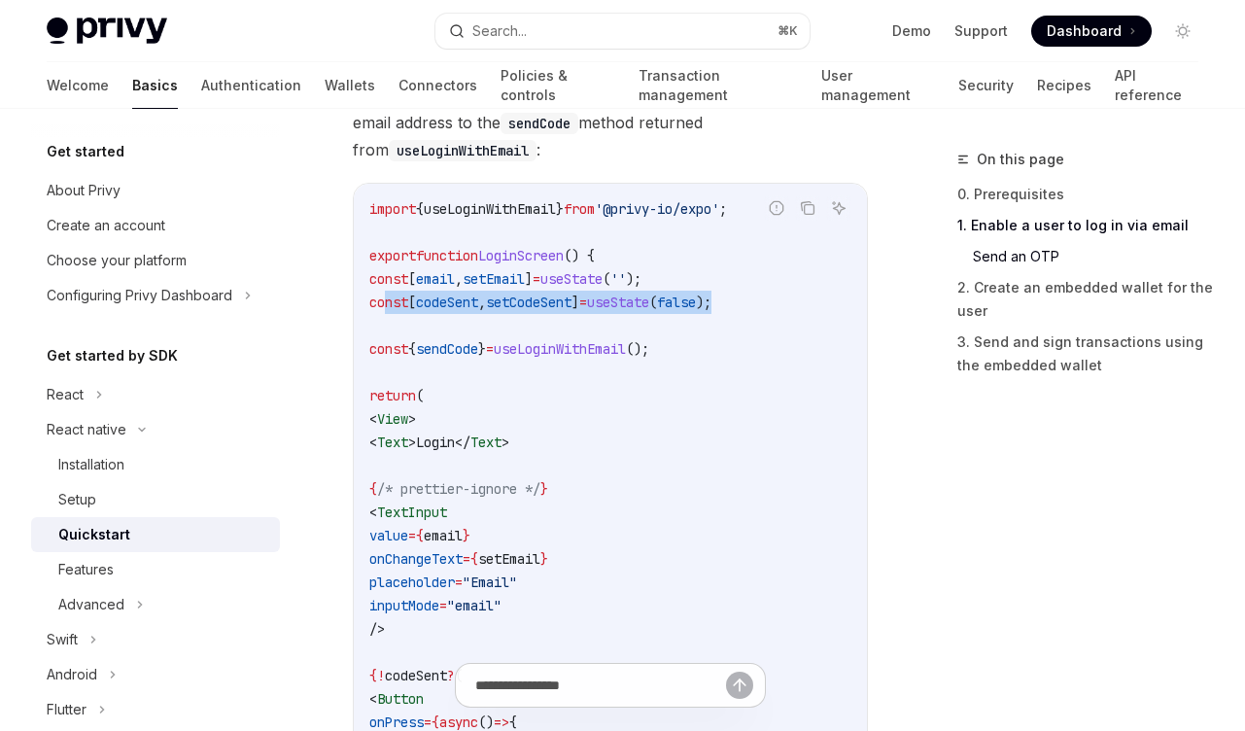
drag, startPoint x: 792, startPoint y: 274, endPoint x: 388, endPoint y: 281, distance: 404.4
click at [388, 281] on code "import { useLoginWithEmail } from '@privy-io/expo' ; export function LoginScree…" at bounding box center [610, 640] width 482 height 886
copy span "const [ codeSent , setCodeSent ] = useState ( false );"
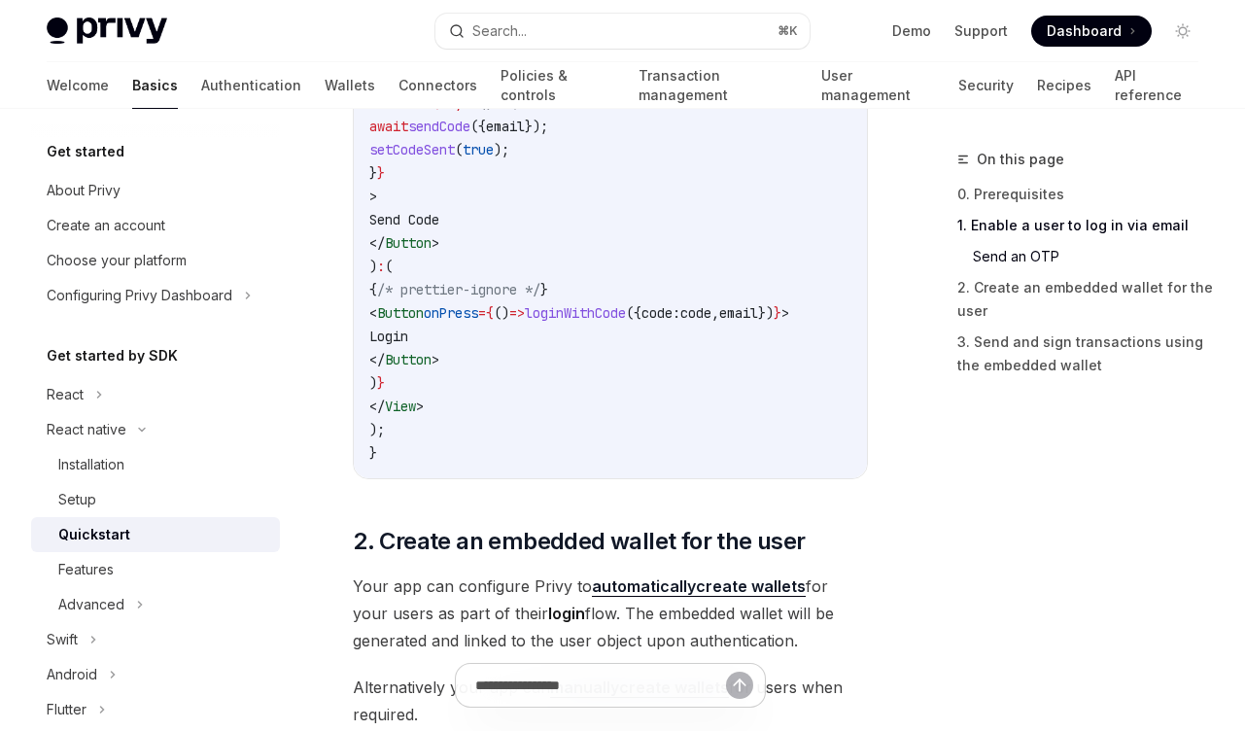
scroll to position [1327, 0]
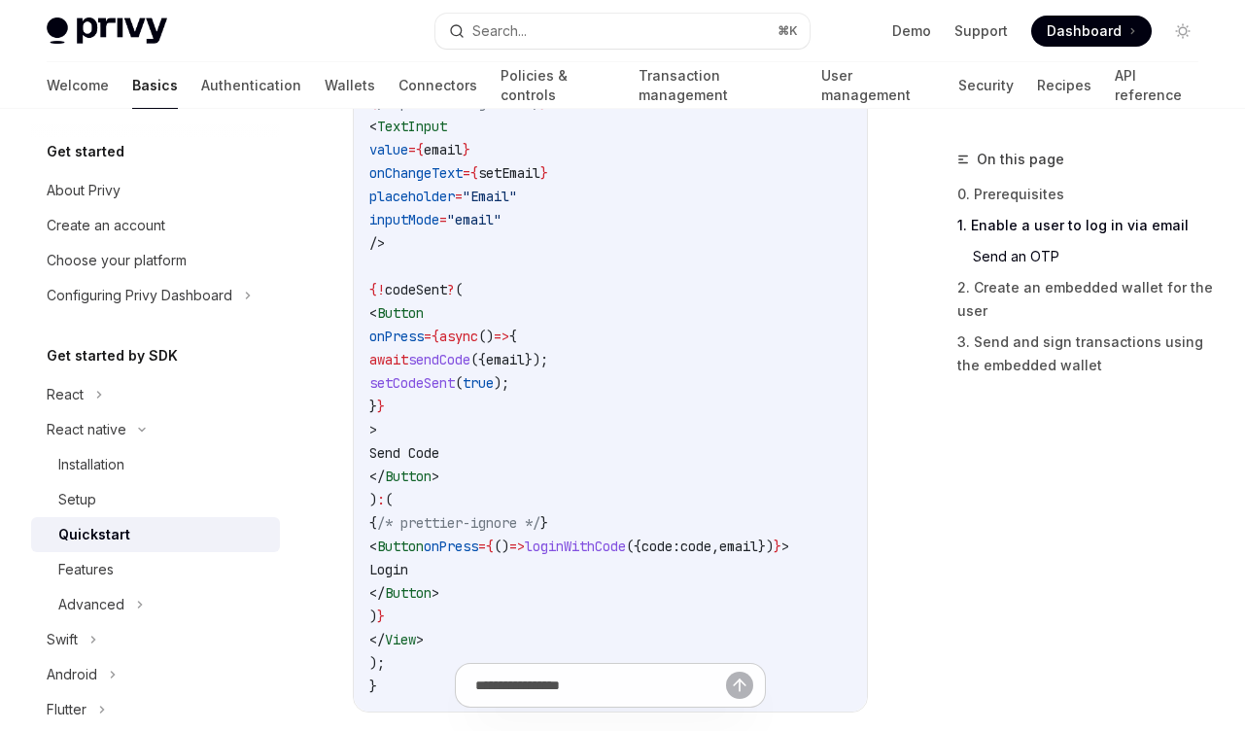
click at [377, 281] on span "{" at bounding box center [373, 289] width 8 height 17
drag, startPoint x: 448, startPoint y: 590, endPoint x: 423, endPoint y: 499, distance: 94.8
click at [423, 499] on code "import { useLoginWithEmail } from '@privy-io/expo' ; export function LoginScree…" at bounding box center [610, 254] width 482 height 886
copy code "{ /* prettier-ignore */ } < Button onPress = { () => loginWithCode ({ code: cod…"
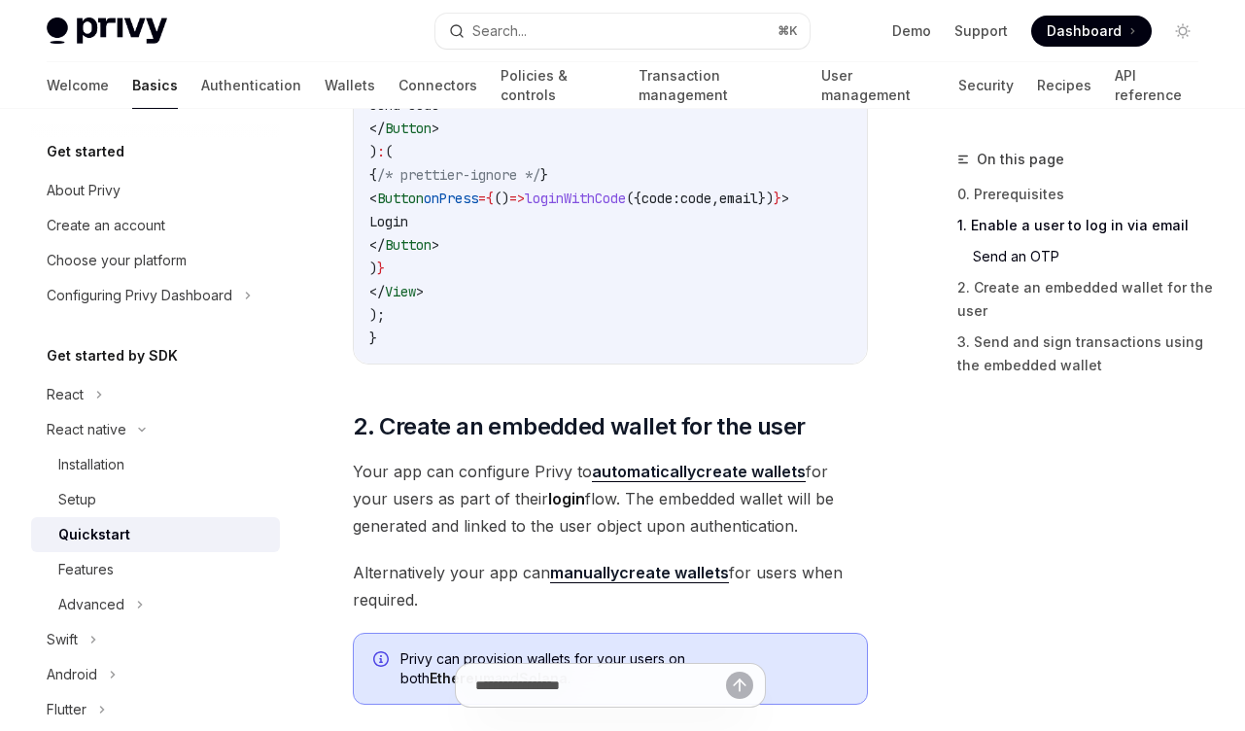
scroll to position [1299, 0]
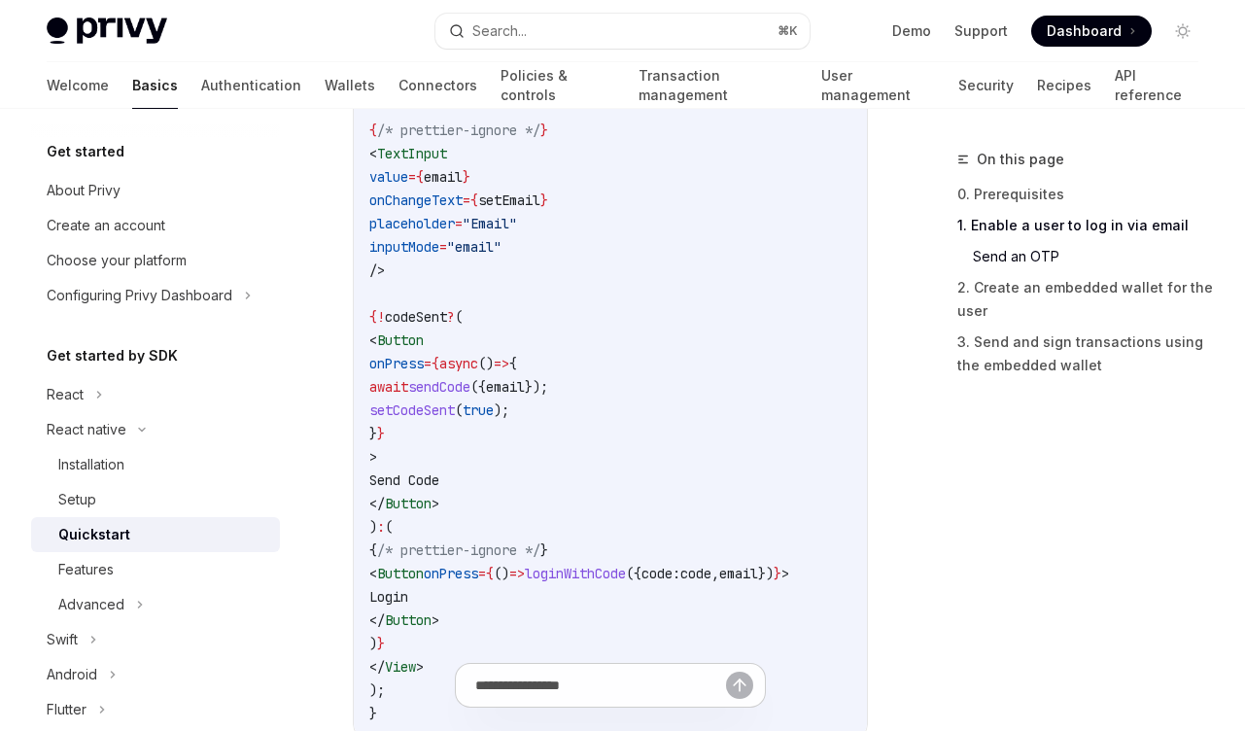
click at [621, 484] on code "import { useLoginWithEmail } from '@privy-io/expo' ; export function LoginScree…" at bounding box center [610, 282] width 482 height 886
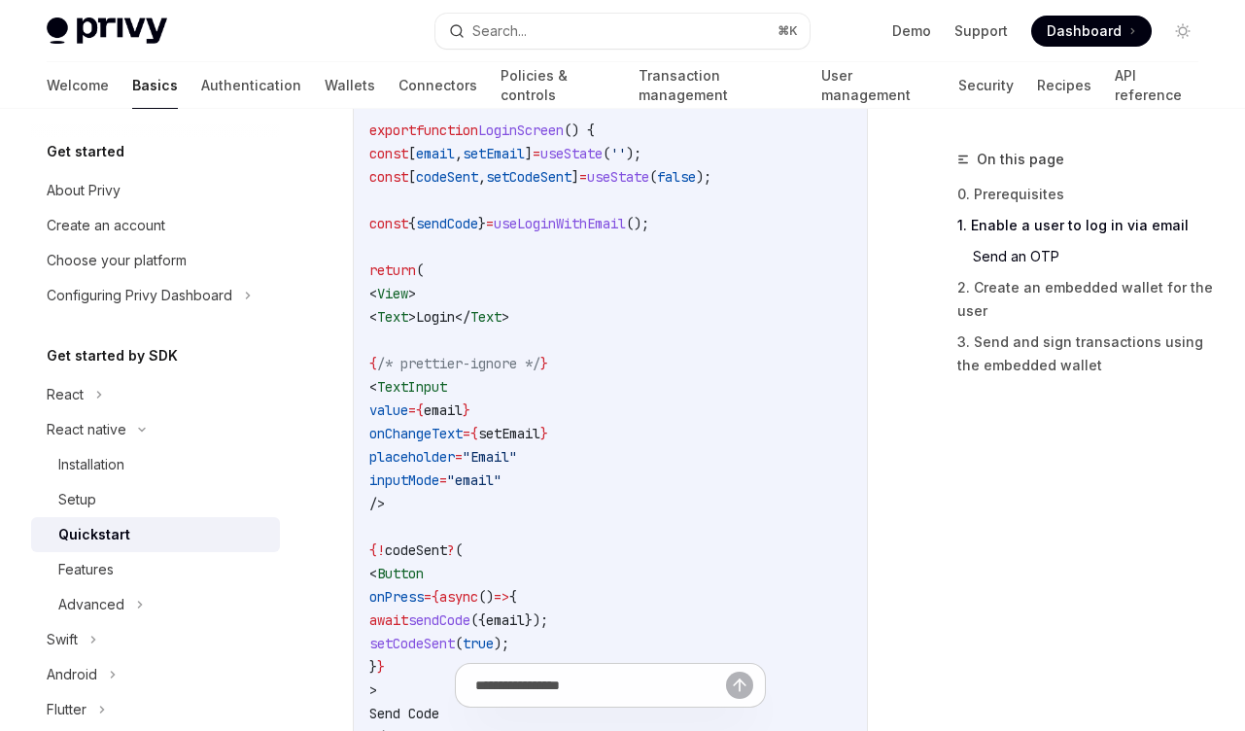
scroll to position [928, 0]
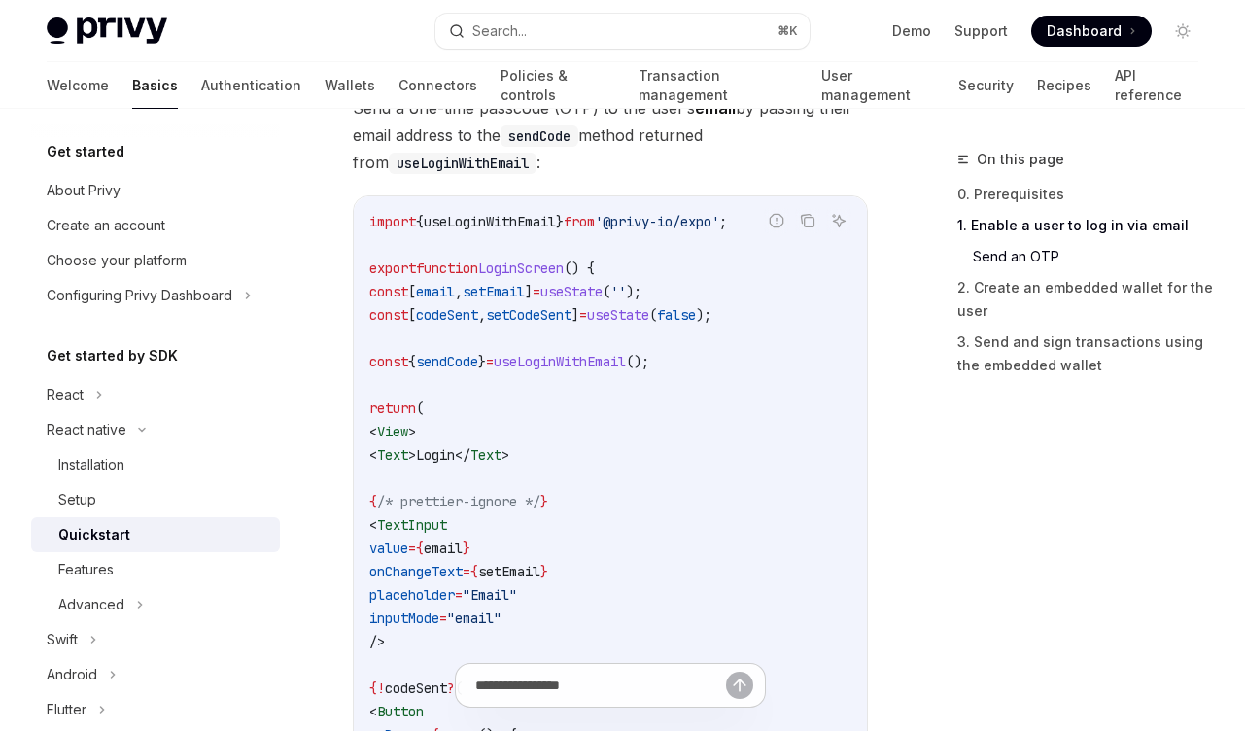
click at [552, 306] on span "setCodeSent" at bounding box center [529, 314] width 86 height 17
click at [478, 353] on span "sendCode" at bounding box center [447, 361] width 62 height 17
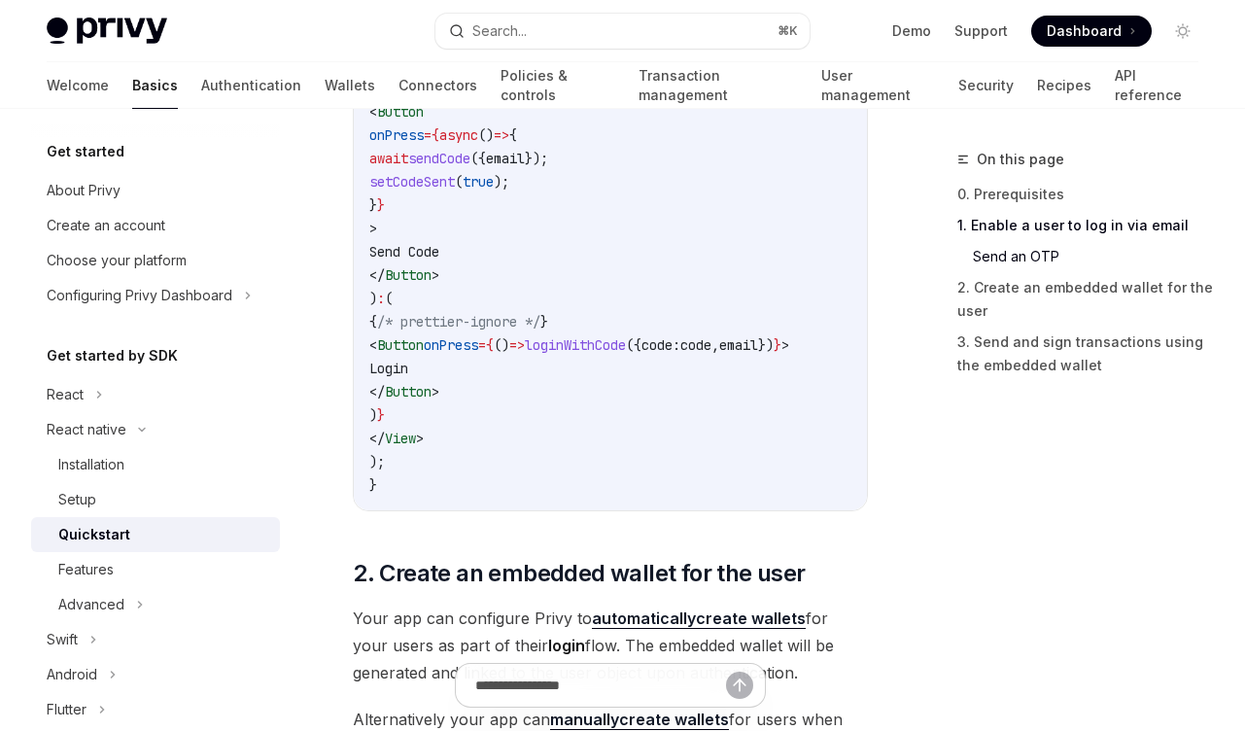
scroll to position [1405, 0]
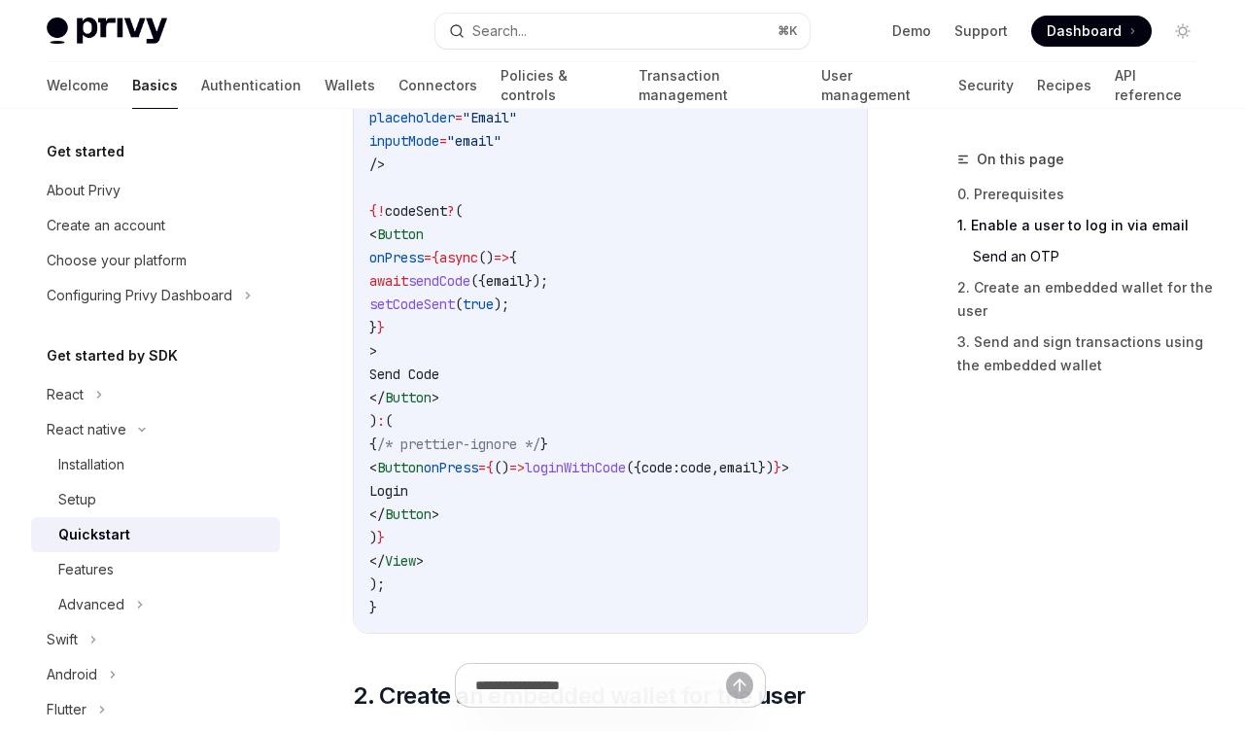
click at [626, 459] on span "loginWithCode" at bounding box center [575, 467] width 101 height 17
copy span "loginWithCode"
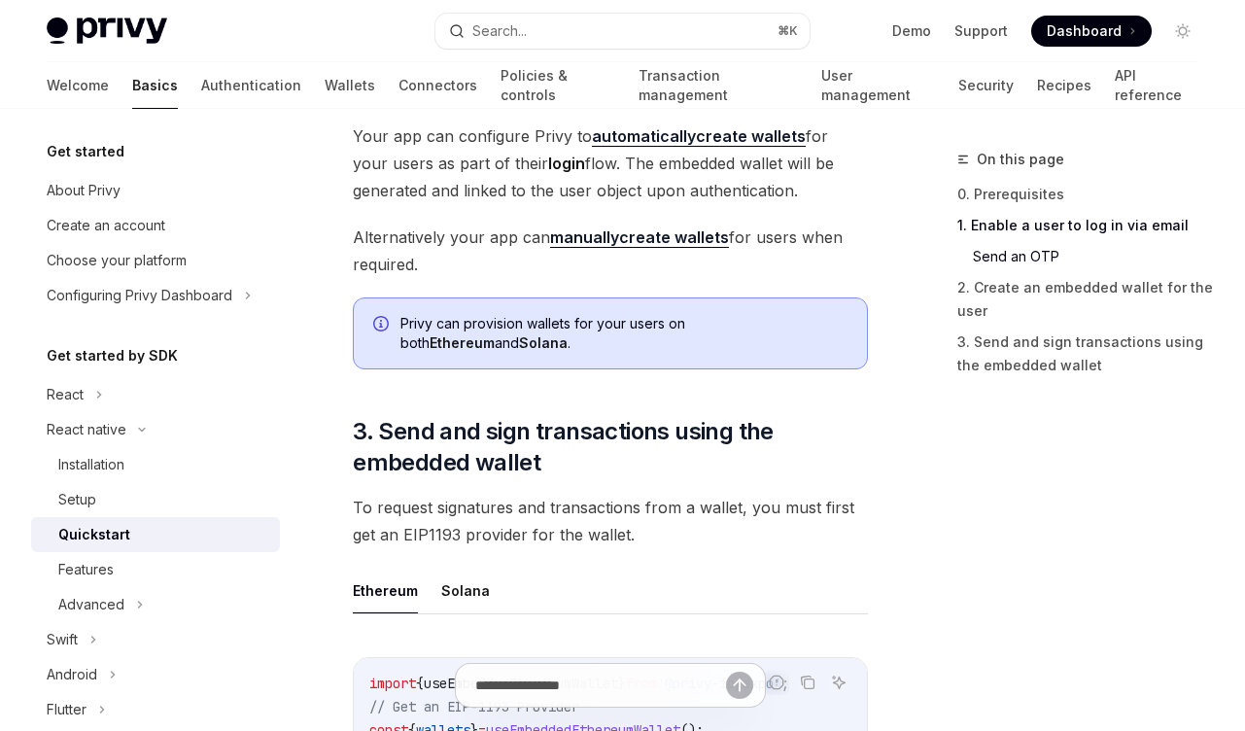
scroll to position [2250, 0]
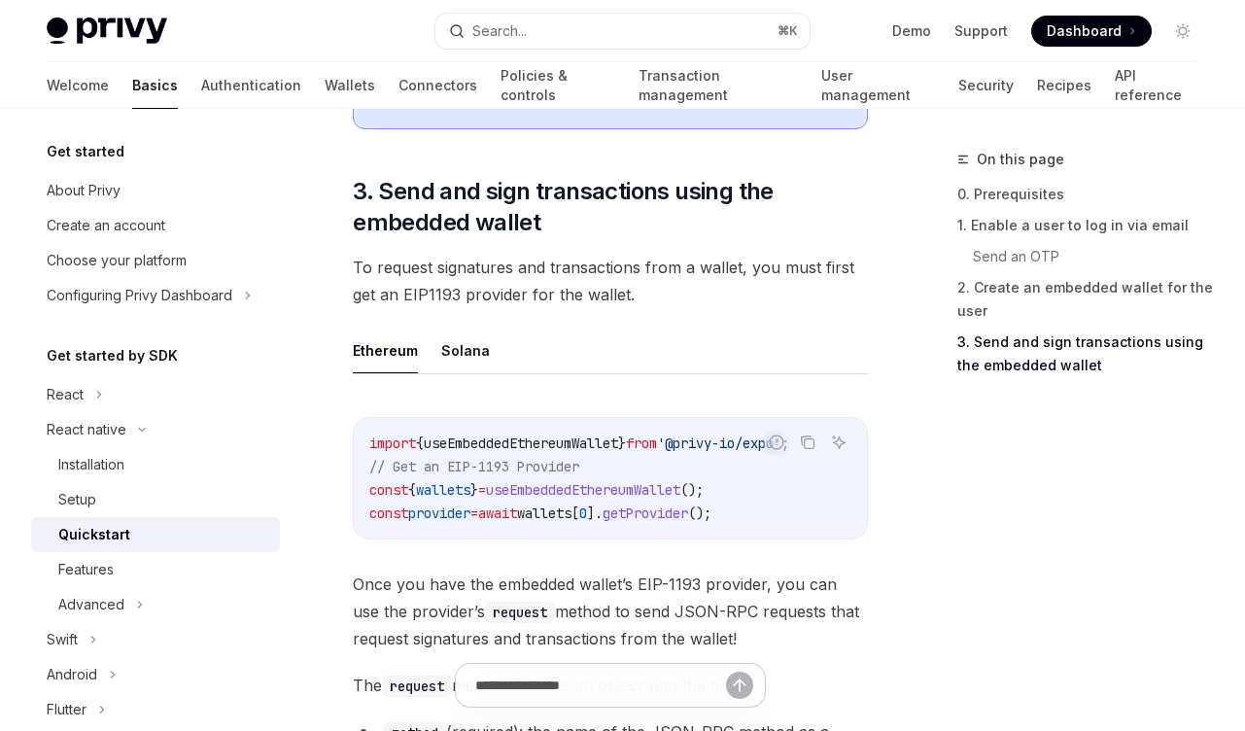
click at [661, 481] on span "useEmbeddedEthereumWallet" at bounding box center [583, 489] width 194 height 17
click at [792, 466] on code "import { useEmbeddedEthereumWallet } from '@privy-io/expo' ; // Get an EIP-1193…" at bounding box center [610, 478] width 482 height 93
drag, startPoint x: 783, startPoint y: 467, endPoint x: 340, endPoint y: 472, distance: 443.2
copy span "const { wallets } = useEmbeddedEthereumWallet ();"
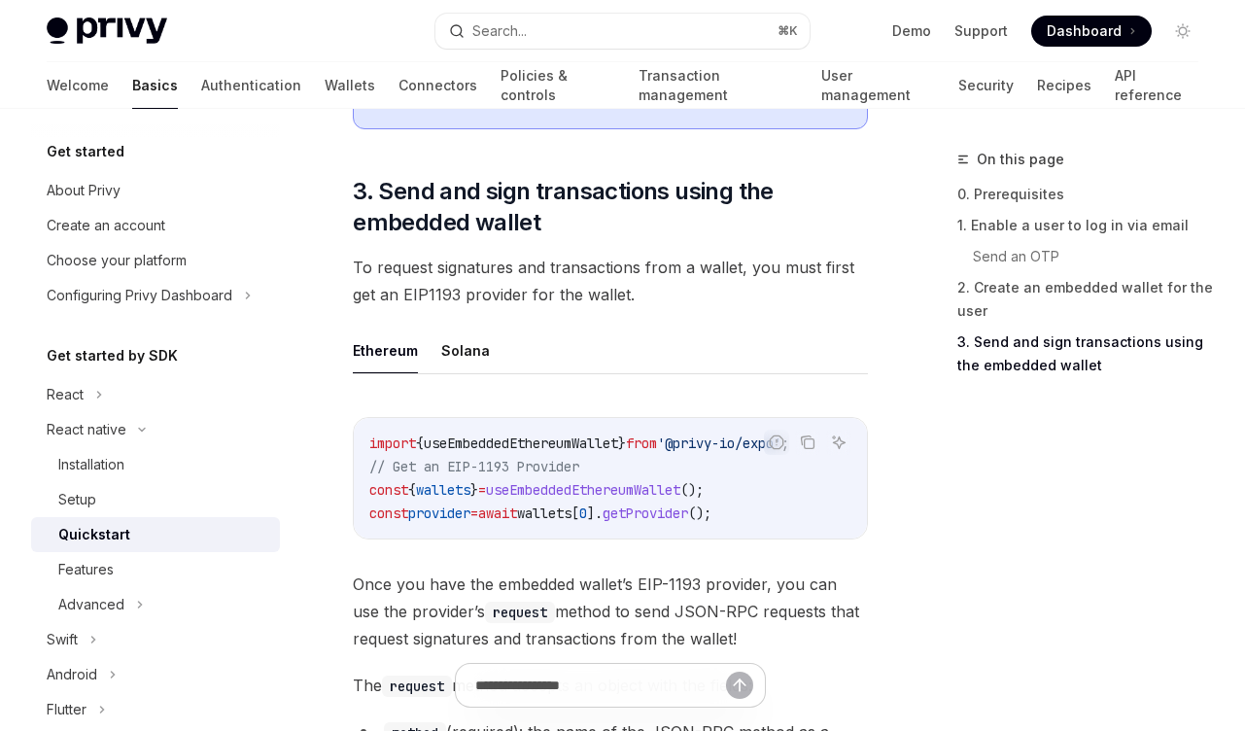
click at [493, 434] on span "useEmbeddedEthereumWallet" at bounding box center [521, 442] width 194 height 17
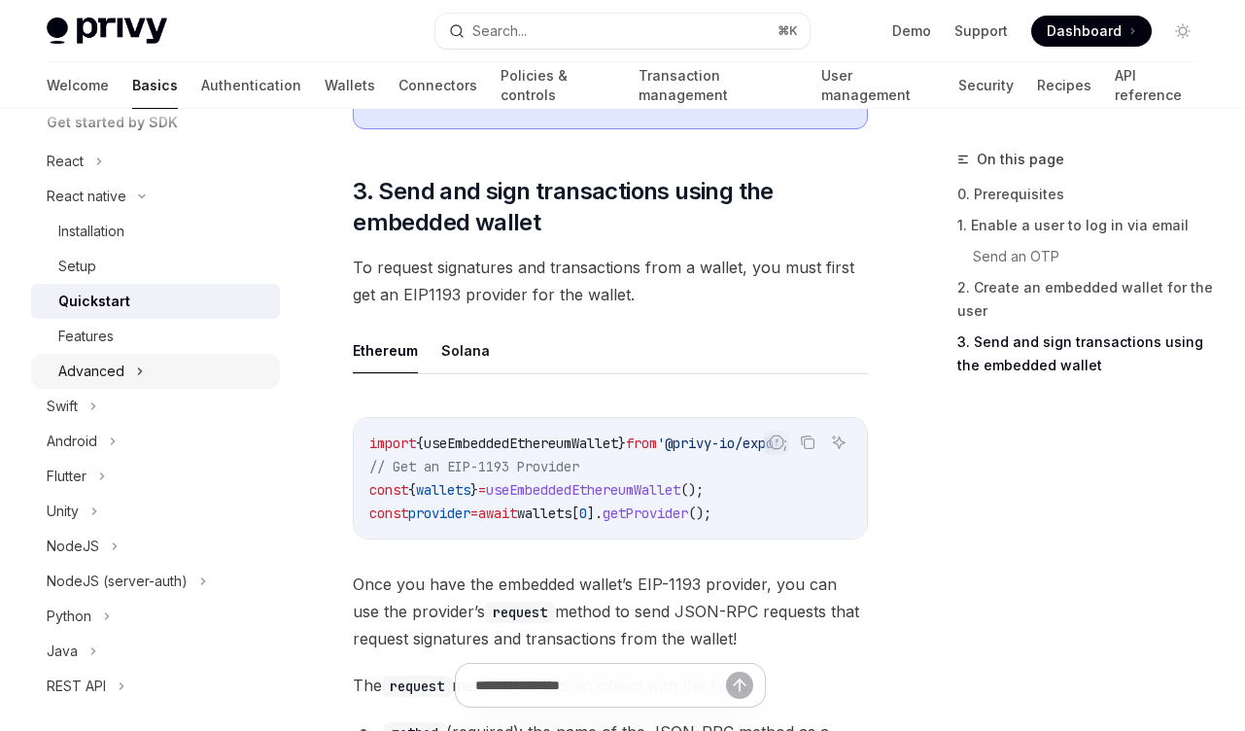
click at [139, 378] on icon at bounding box center [140, 371] width 8 height 23
type textarea "*"
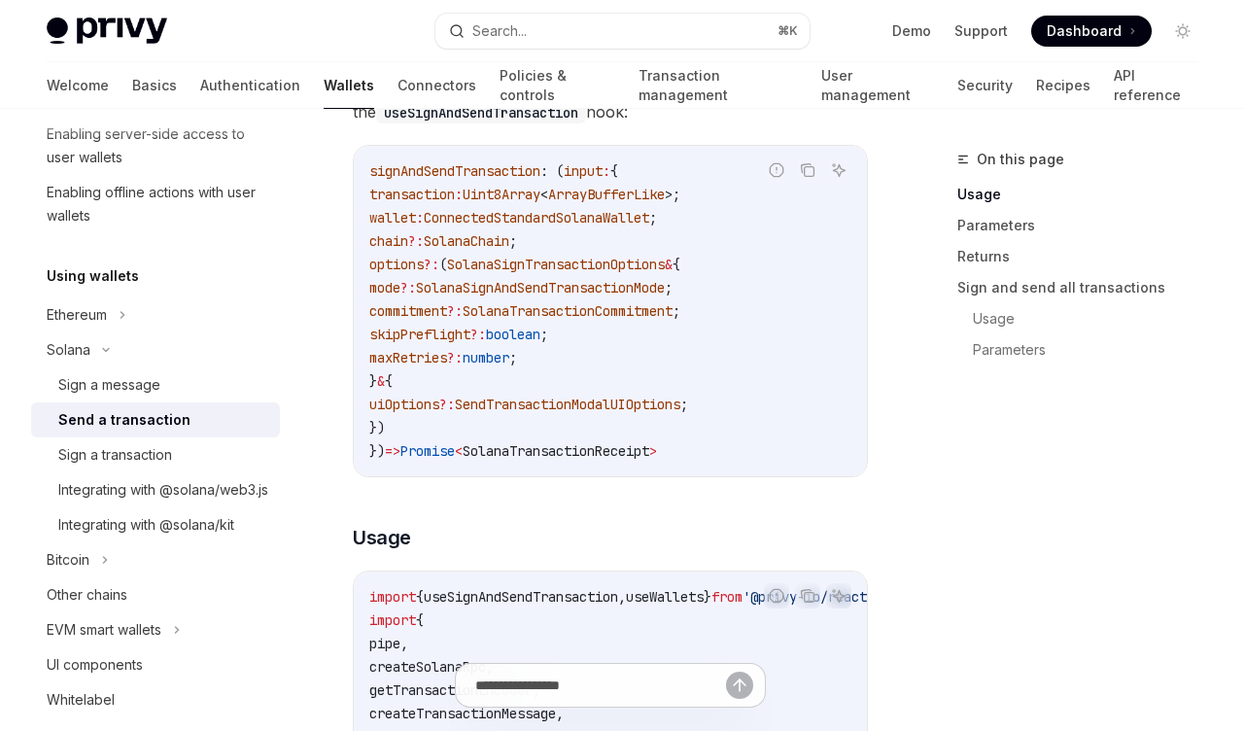
scroll to position [350, 0]
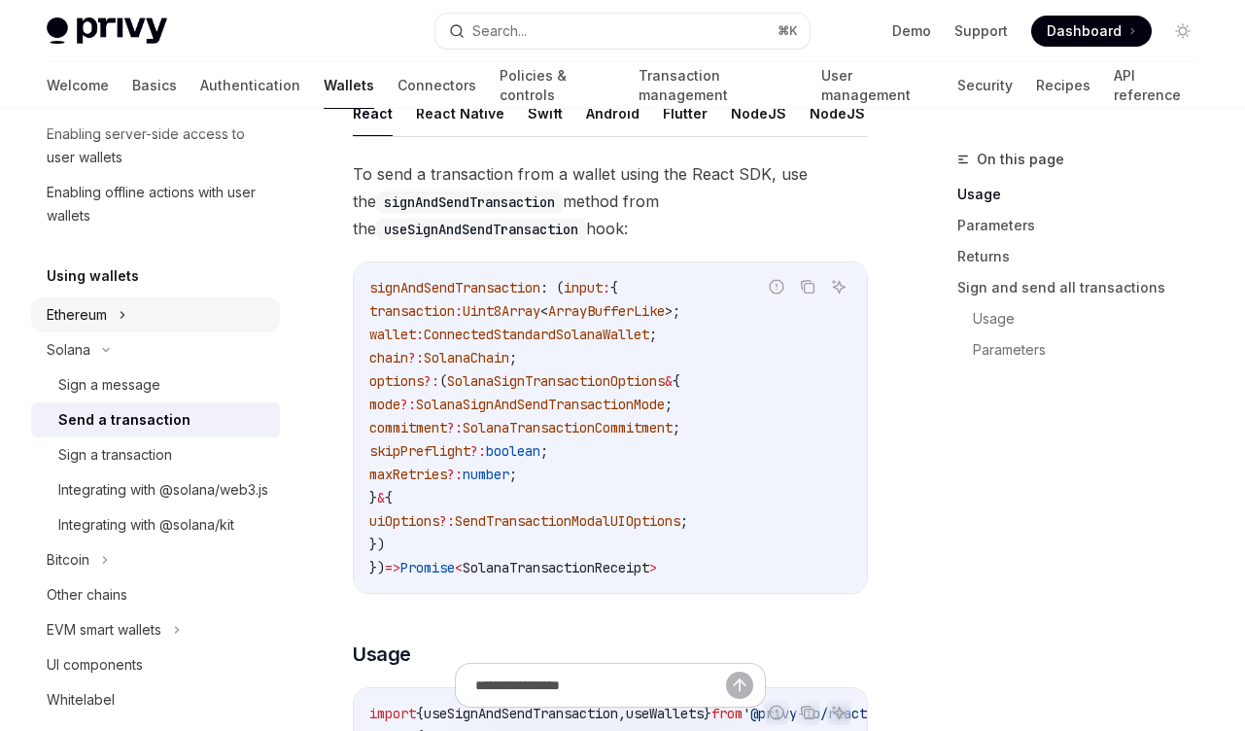
click at [110, 323] on div "Ethereum" at bounding box center [155, 314] width 249 height 35
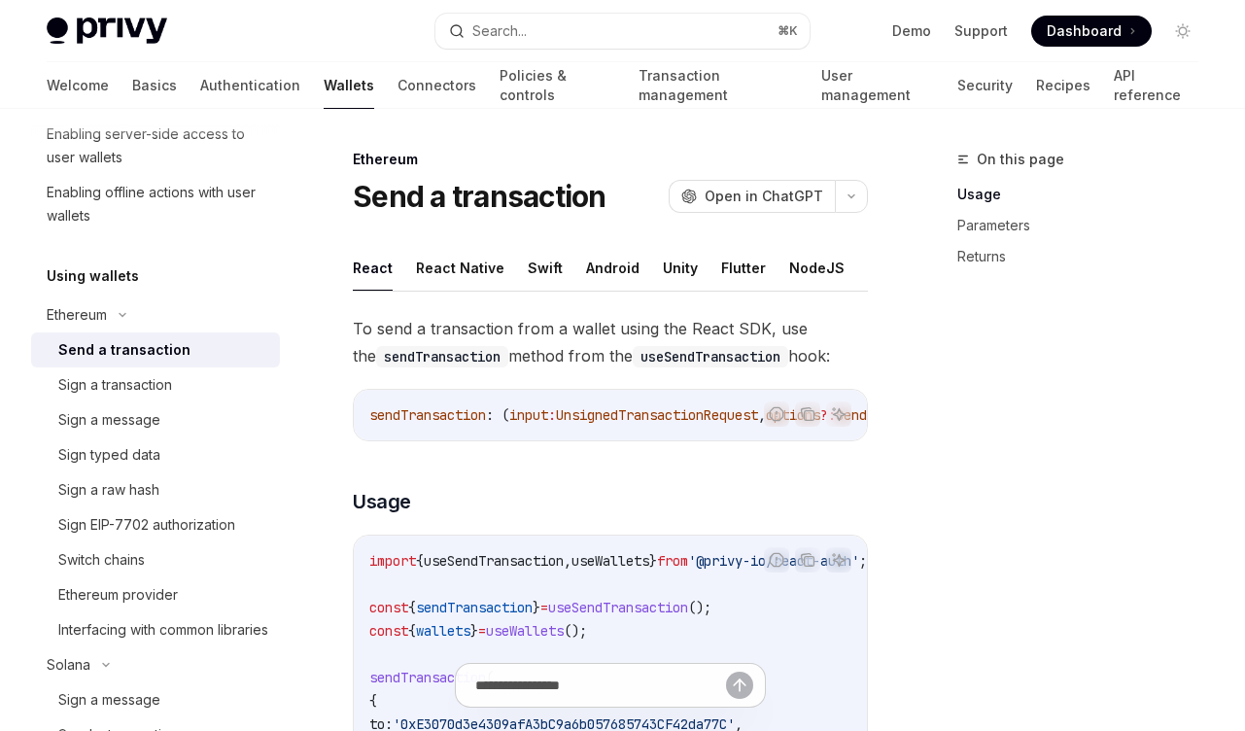
click at [155, 349] on div "Send a transaction" at bounding box center [124, 349] width 132 height 23
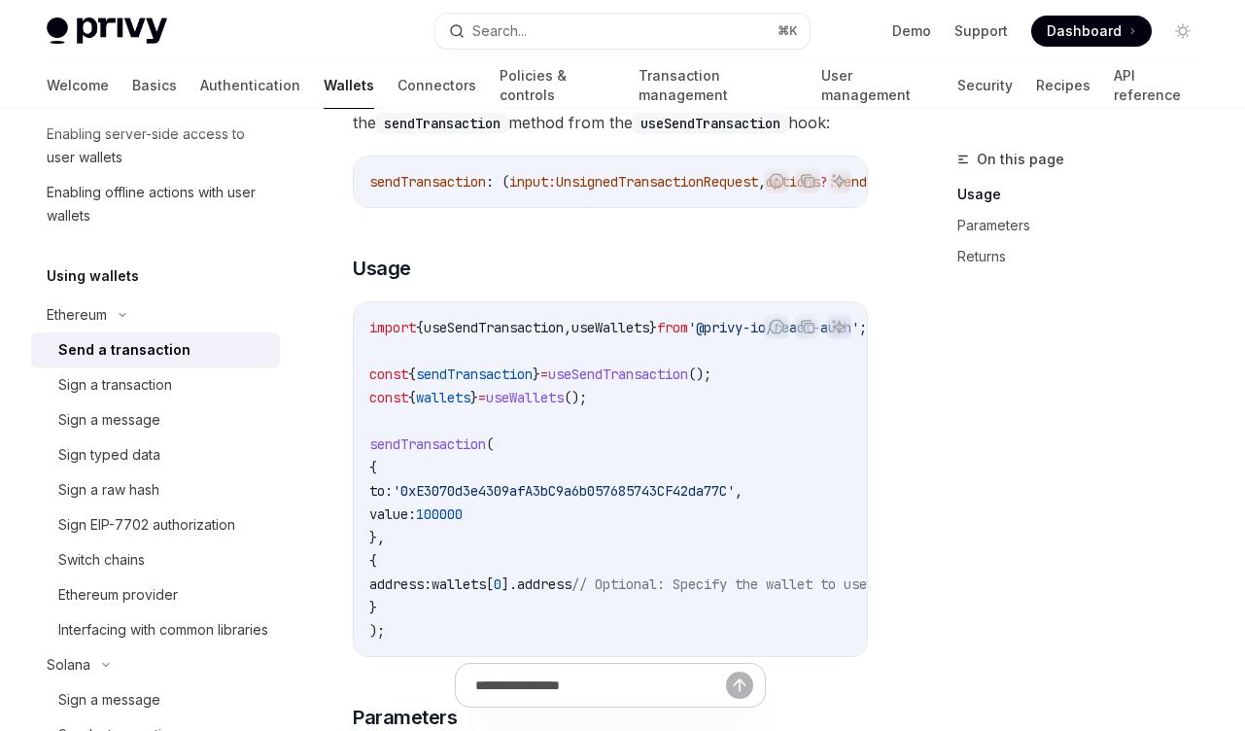
scroll to position [350, 0]
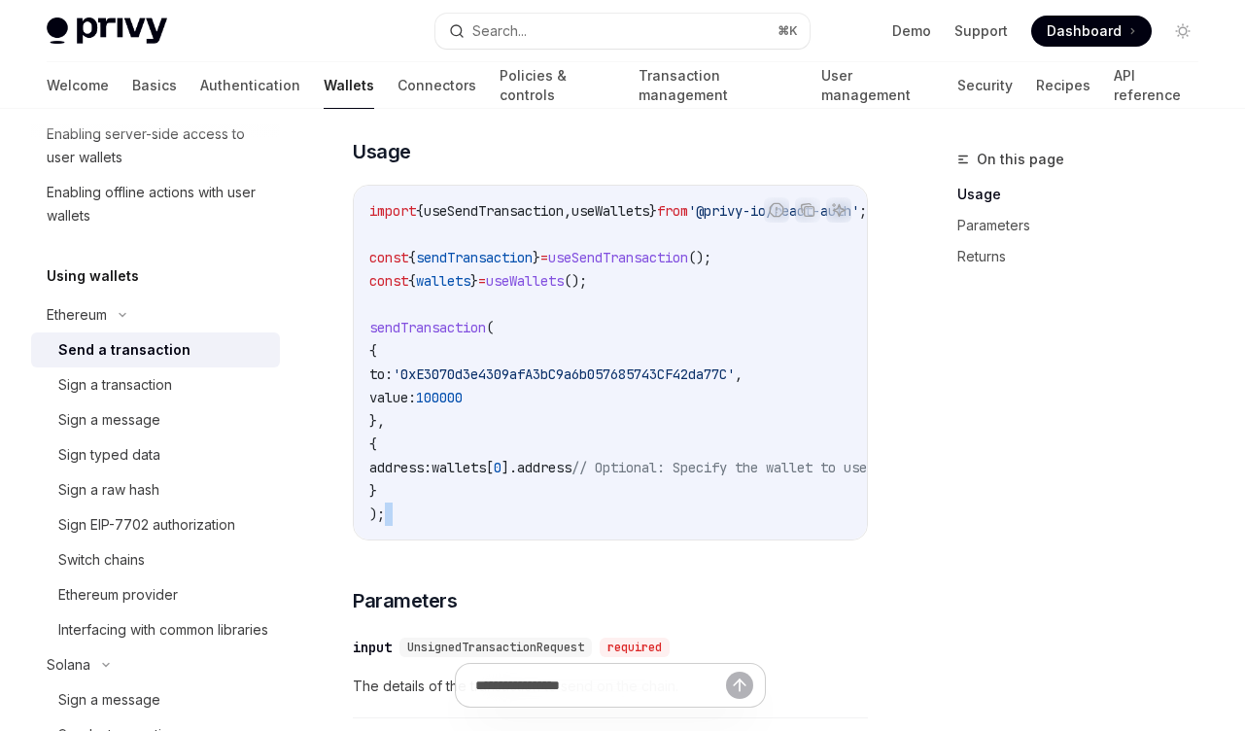
drag, startPoint x: 459, startPoint y: 570, endPoint x: 605, endPoint y: 569, distance: 145.8
click at [605, 569] on div "To send a transaction from a wallet using the React SDK, use the sendTransactio…" at bounding box center [610, 673] width 515 height 1417
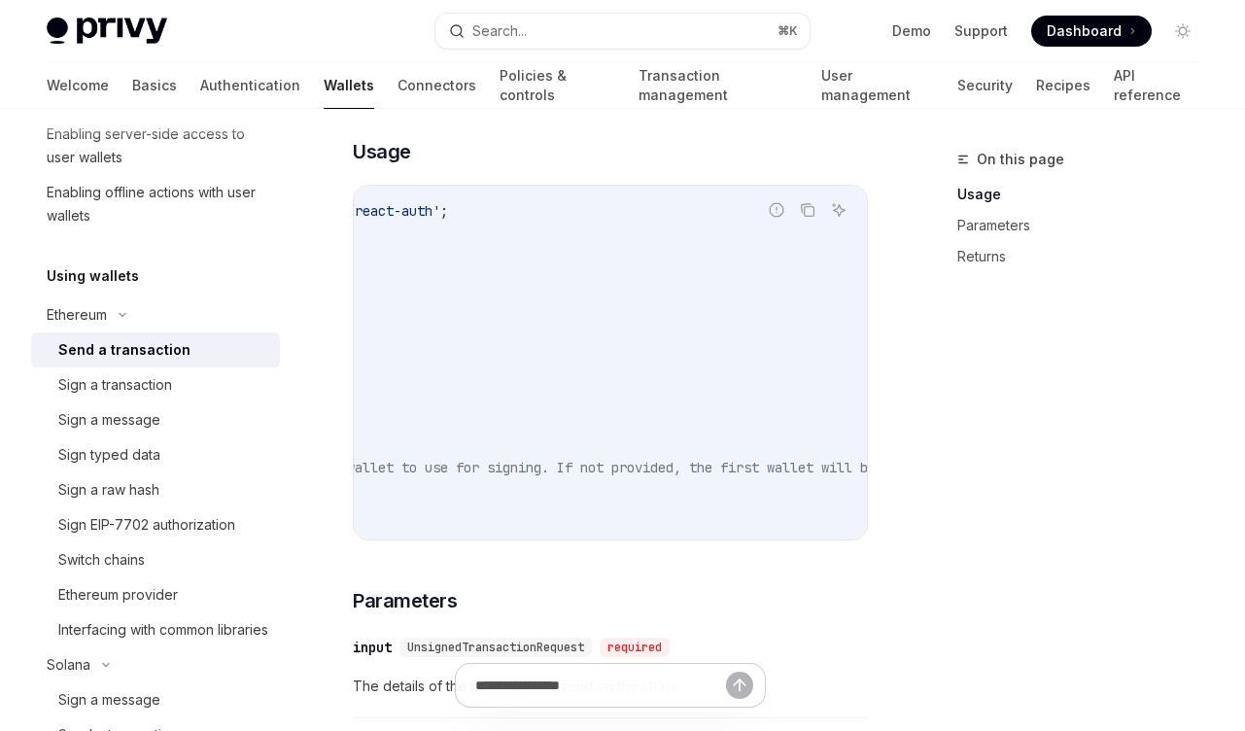
scroll to position [0, 0]
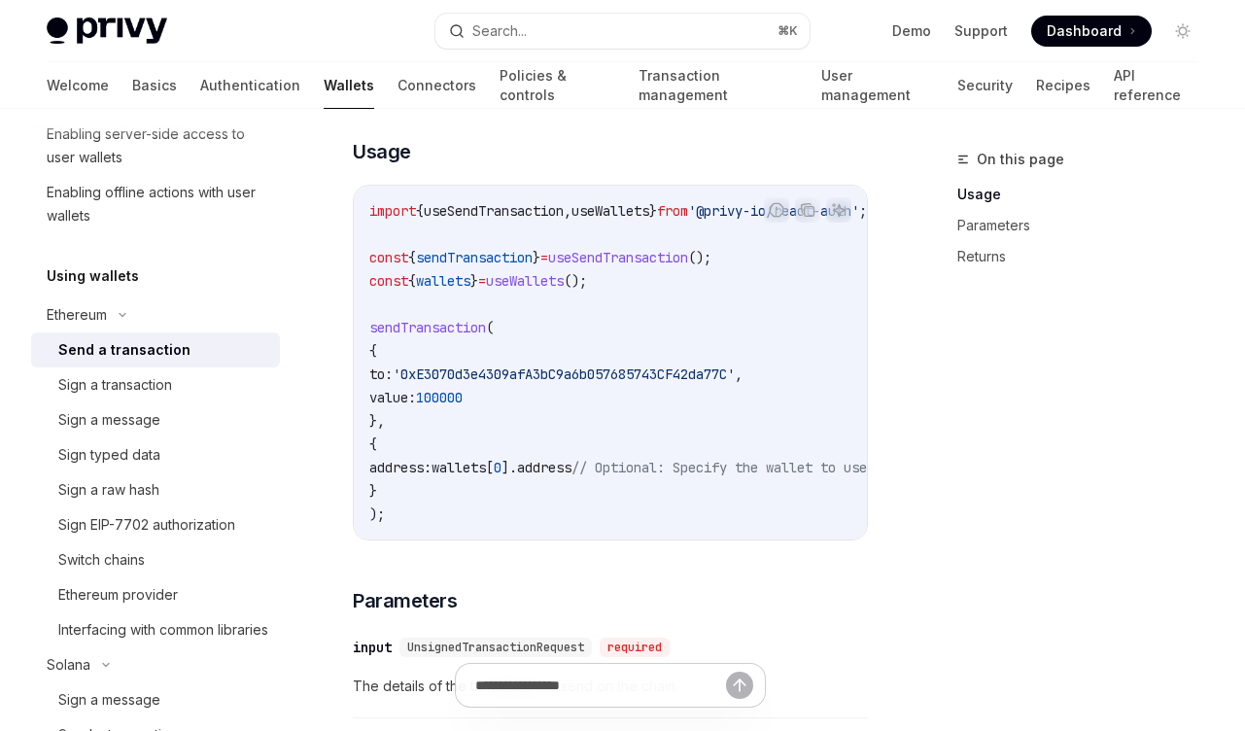
click at [379, 539] on div "import { useSendTransaction , useWallets } from '@privy-io/react-auth' ; const …" at bounding box center [610, 363] width 513 height 354
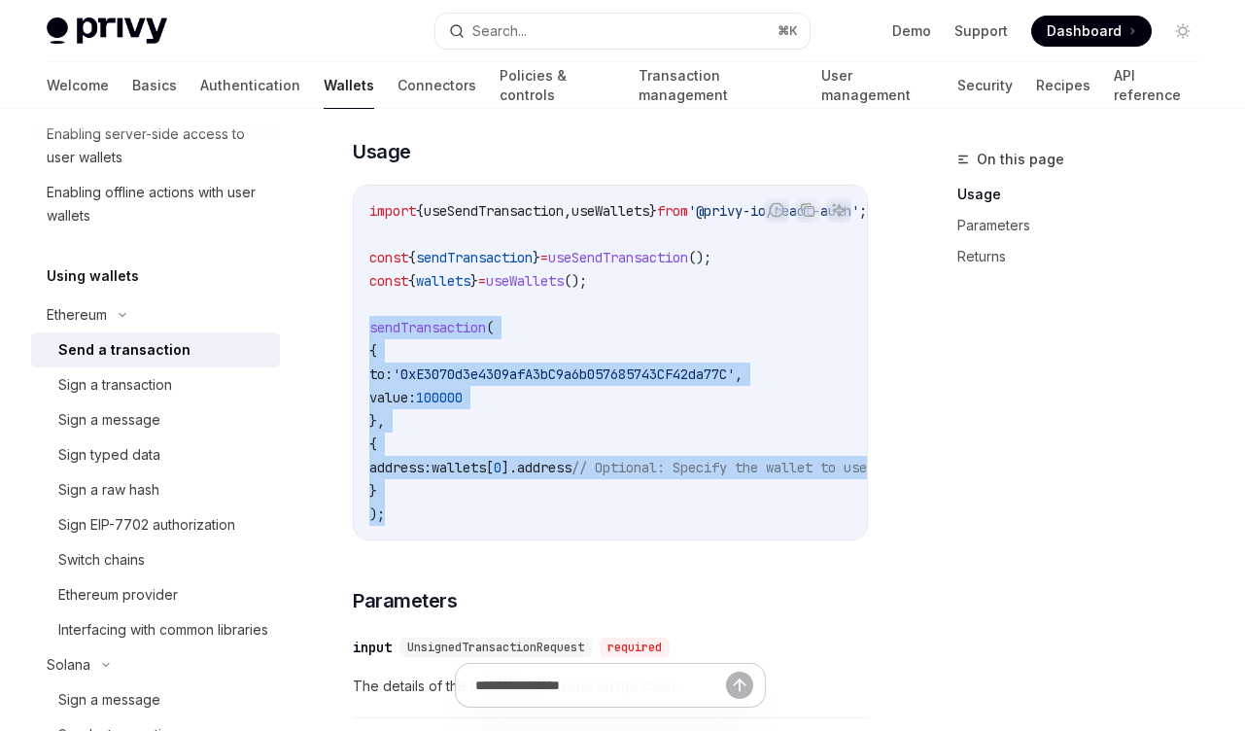
drag, startPoint x: 403, startPoint y: 536, endPoint x: 331, endPoint y: 346, distance: 203.6
copy code "sendTransaction ( { to: '0xE3070d3e4309afA3bC9a6b057685743CF42da77C' , value: 1…"
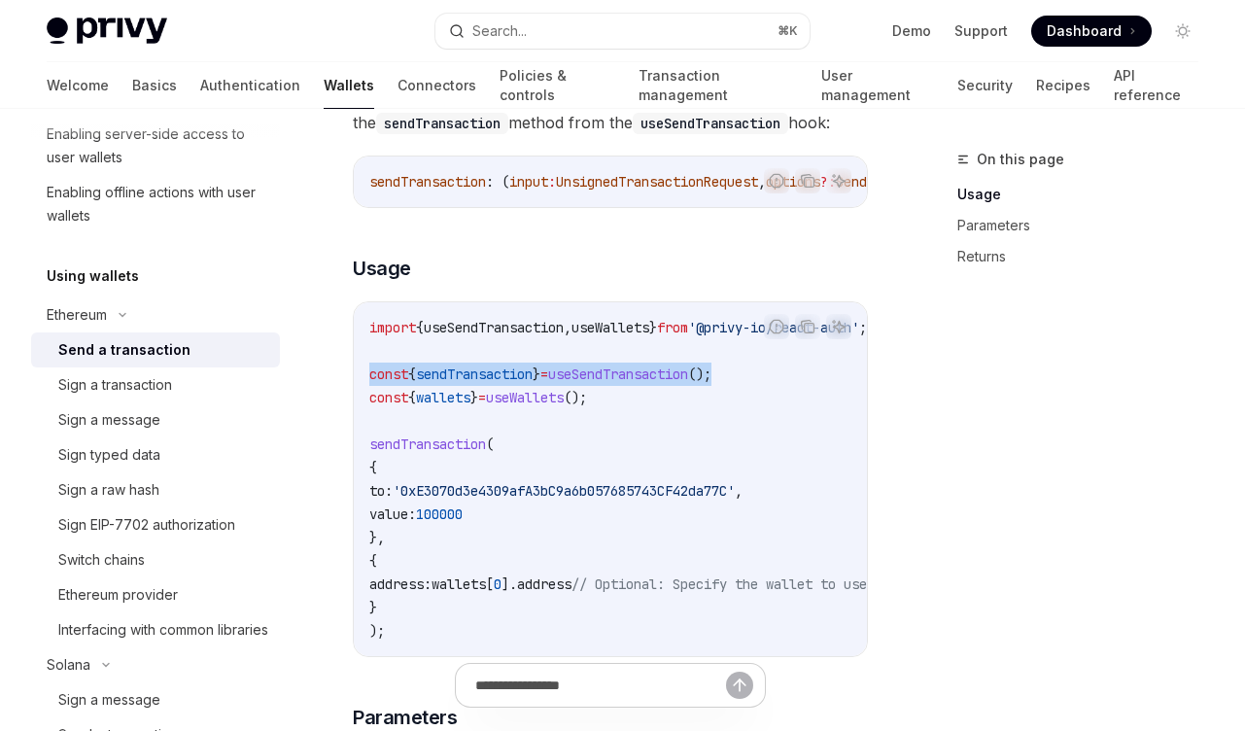
drag, startPoint x: 773, startPoint y: 395, endPoint x: 363, endPoint y: 393, distance: 410.1
click at [363, 393] on div "import { useSendTransaction , useWallets } from '@privy-io/react-auth' ; const …" at bounding box center [610, 479] width 513 height 354
copy span "const { sendTransaction } = useSendTransaction ();"
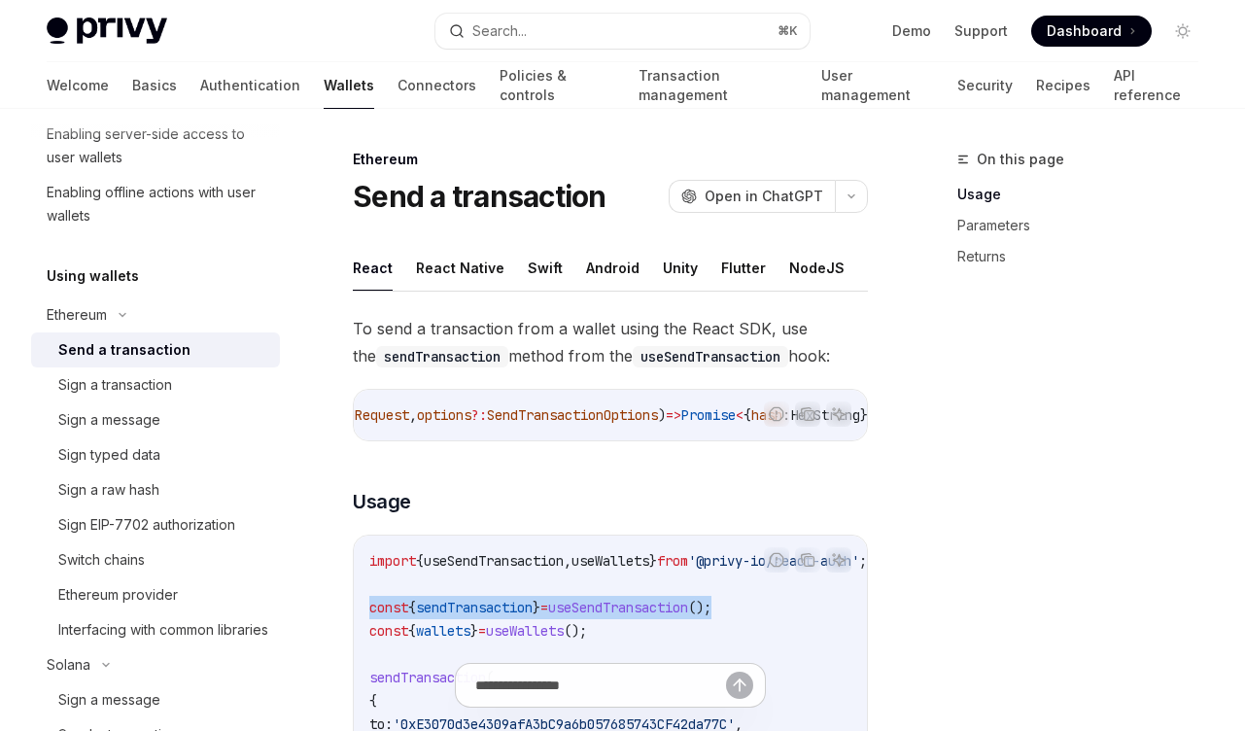
scroll to position [0, 512]
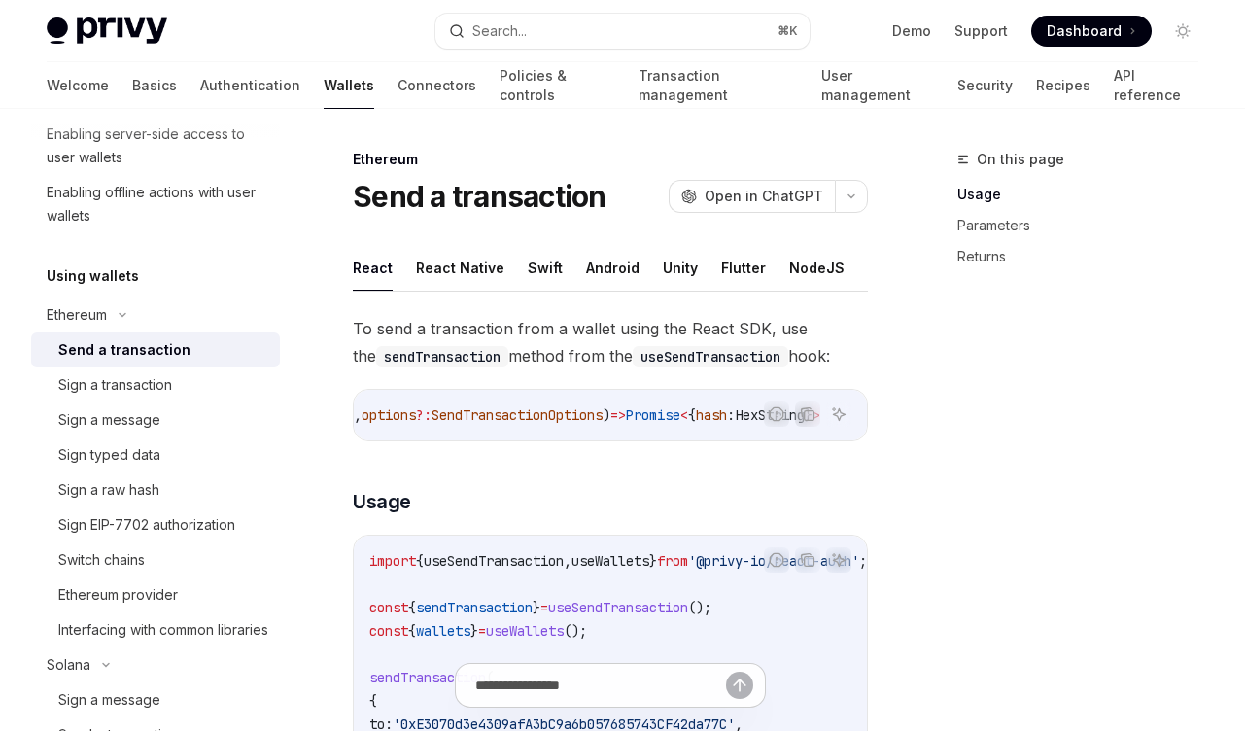
click at [412, 262] on ul "React React Native Swift Android Unity Flutter NodeJS NodeJS (server-auth) REST…" at bounding box center [610, 268] width 515 height 47
click at [433, 268] on button "React Native" at bounding box center [460, 268] width 88 height 46
type textarea "*"
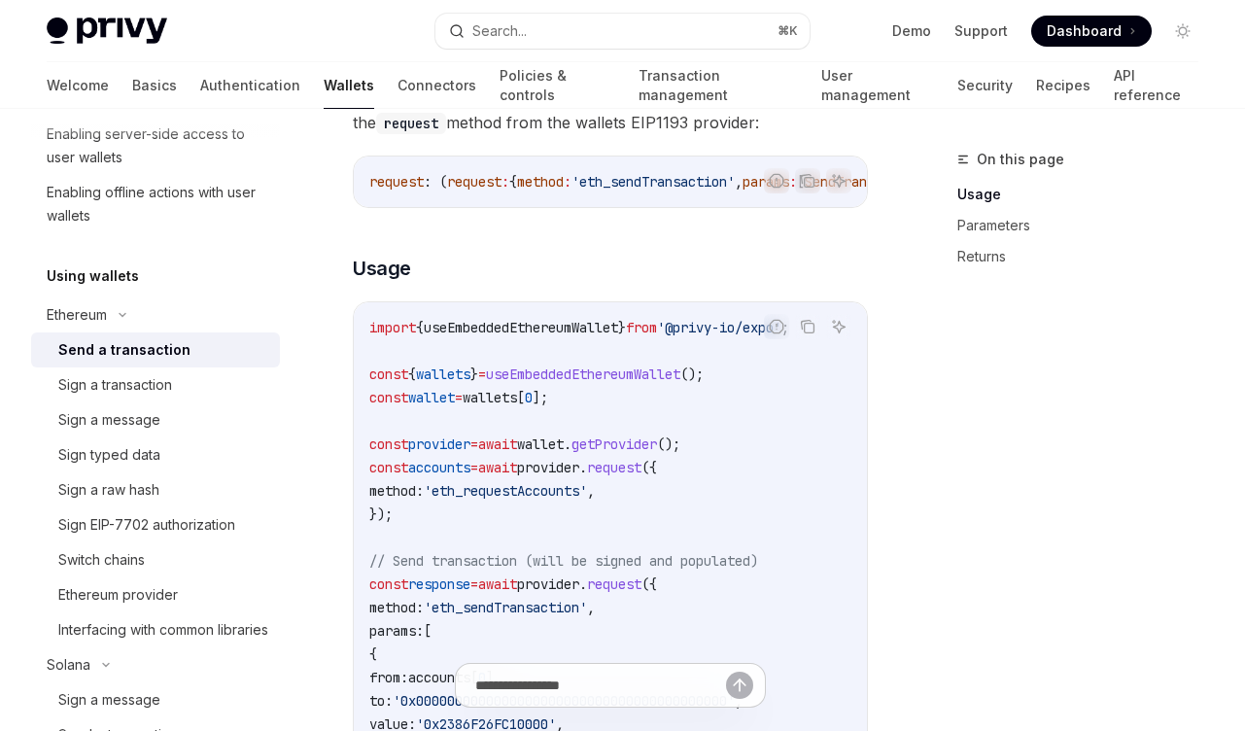
scroll to position [350, 0]
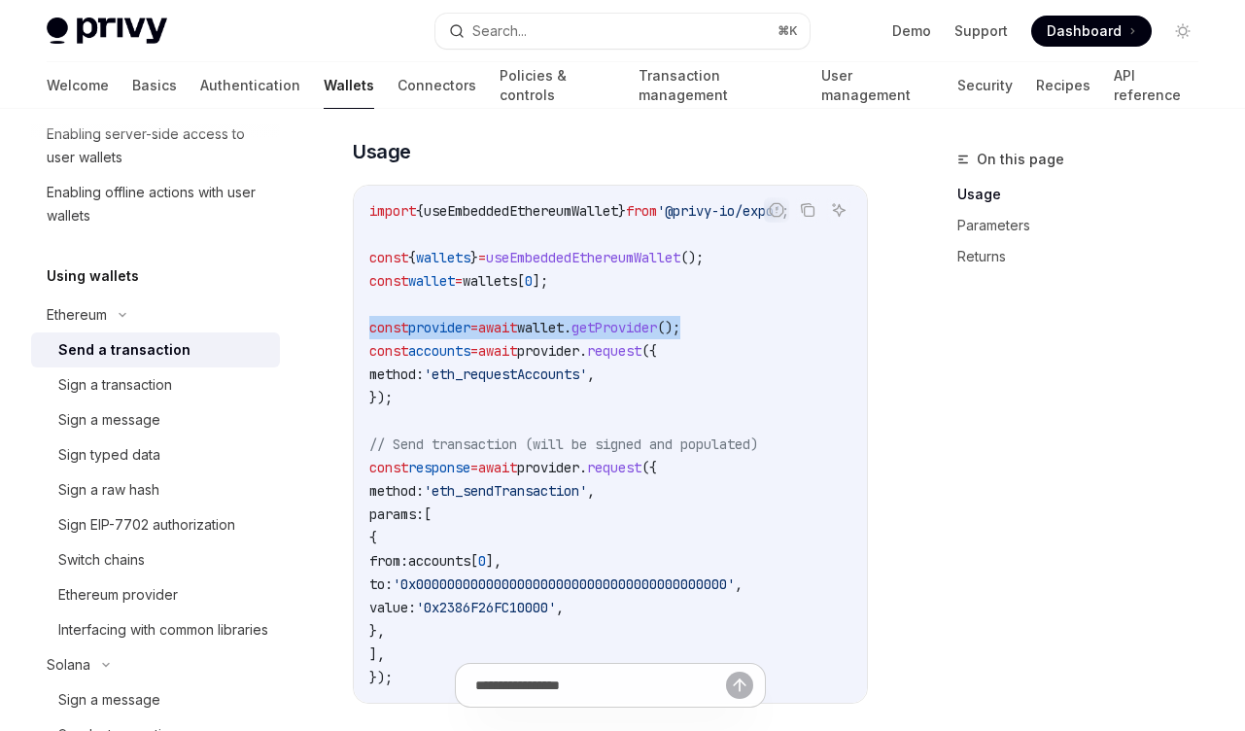
drag, startPoint x: 722, startPoint y: 348, endPoint x: 348, endPoint y: 350, distance: 374.2
click at [348, 350] on div "Ethereum Send a transaction OpenAI Open in ChatGPT OpenAI Open in ChatGPT React…" at bounding box center [427, 685] width 887 height 1775
copy span "const provider = await wallet . getProvider ();"
drag, startPoint x: 623, startPoint y: 372, endPoint x: 619, endPoint y: 422, distance: 49.7
click at [619, 422] on code "import { useEmbeddedEthereumWallet } from '@privy-io/expo' ; const { wallets } …" at bounding box center [610, 444] width 482 height 490
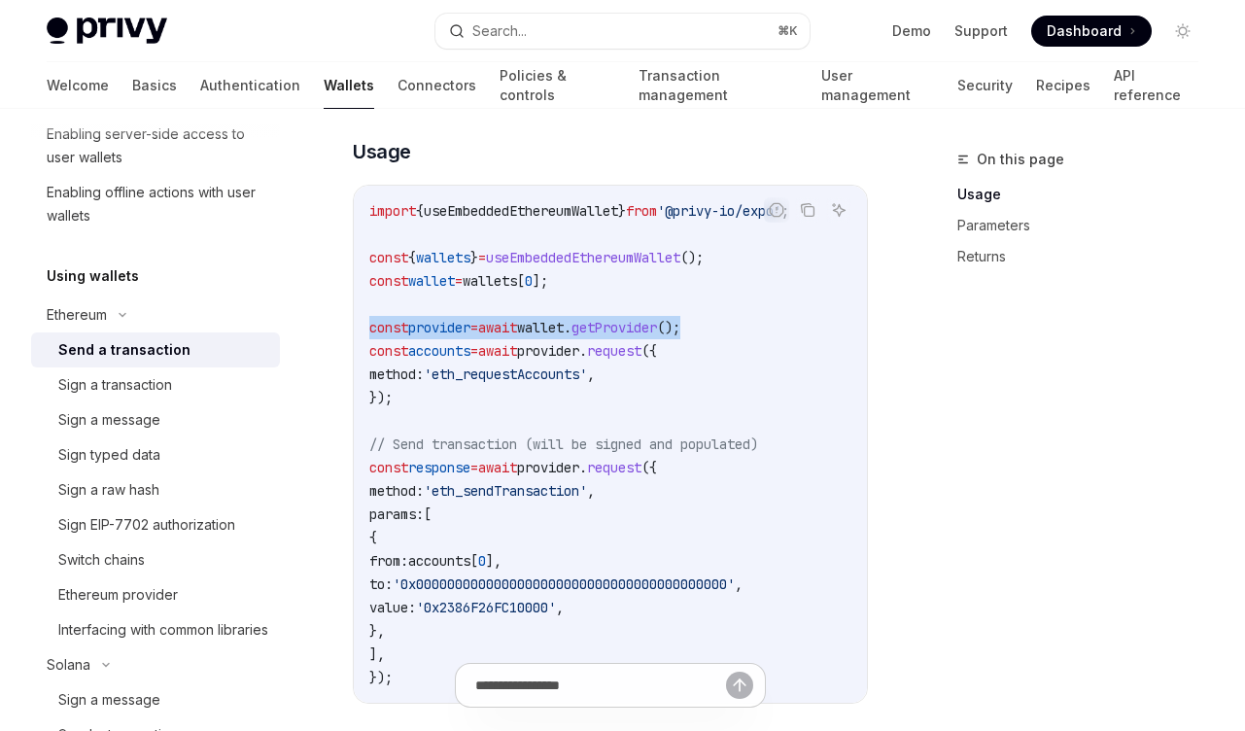
scroll to position [467, 0]
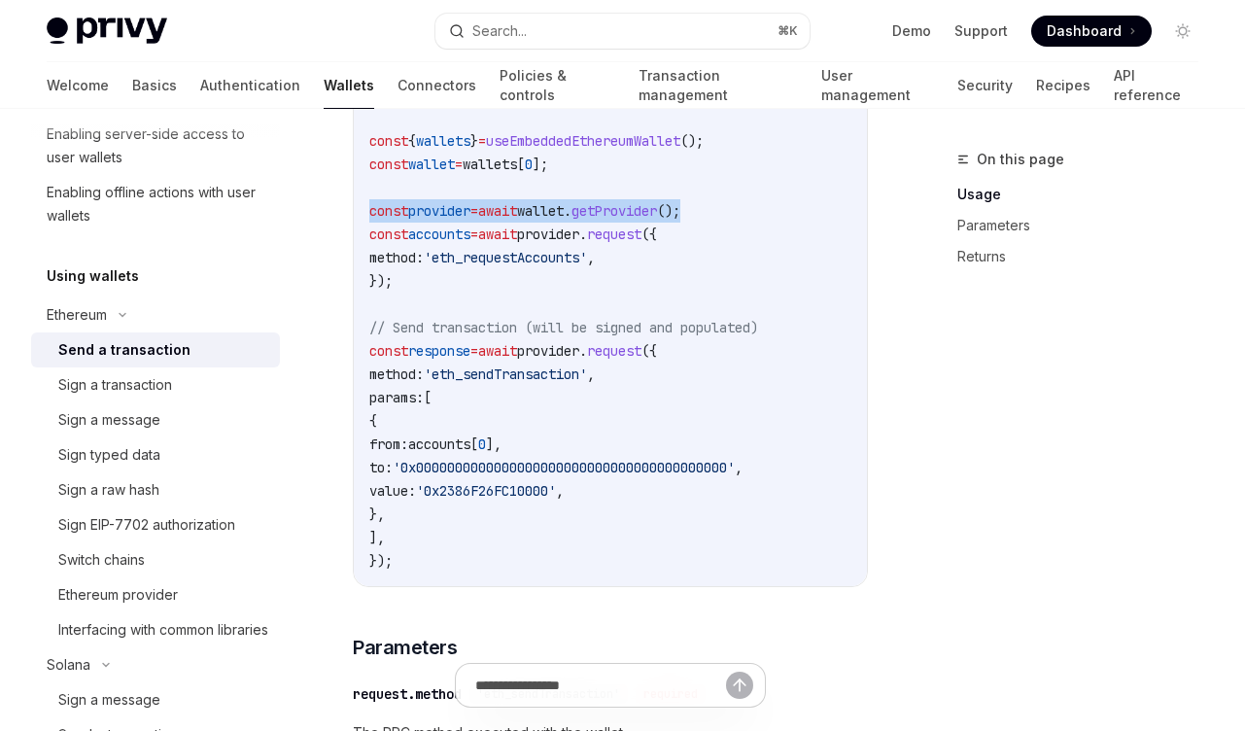
drag, startPoint x: 624, startPoint y: 252, endPoint x: 623, endPoint y: 296, distance: 44.7
click at [623, 296] on code "import { useEmbeddedEthereumWallet } from '@privy-io/expo' ; const { wallets } …" at bounding box center [610, 328] width 482 height 490
copy code ". request ({ method: 'eth_requestAccounts' , });"
click at [440, 322] on code "import { useEmbeddedEthereumWallet } from '@privy-io/expo' ; const { wallets } …" at bounding box center [610, 328] width 482 height 490
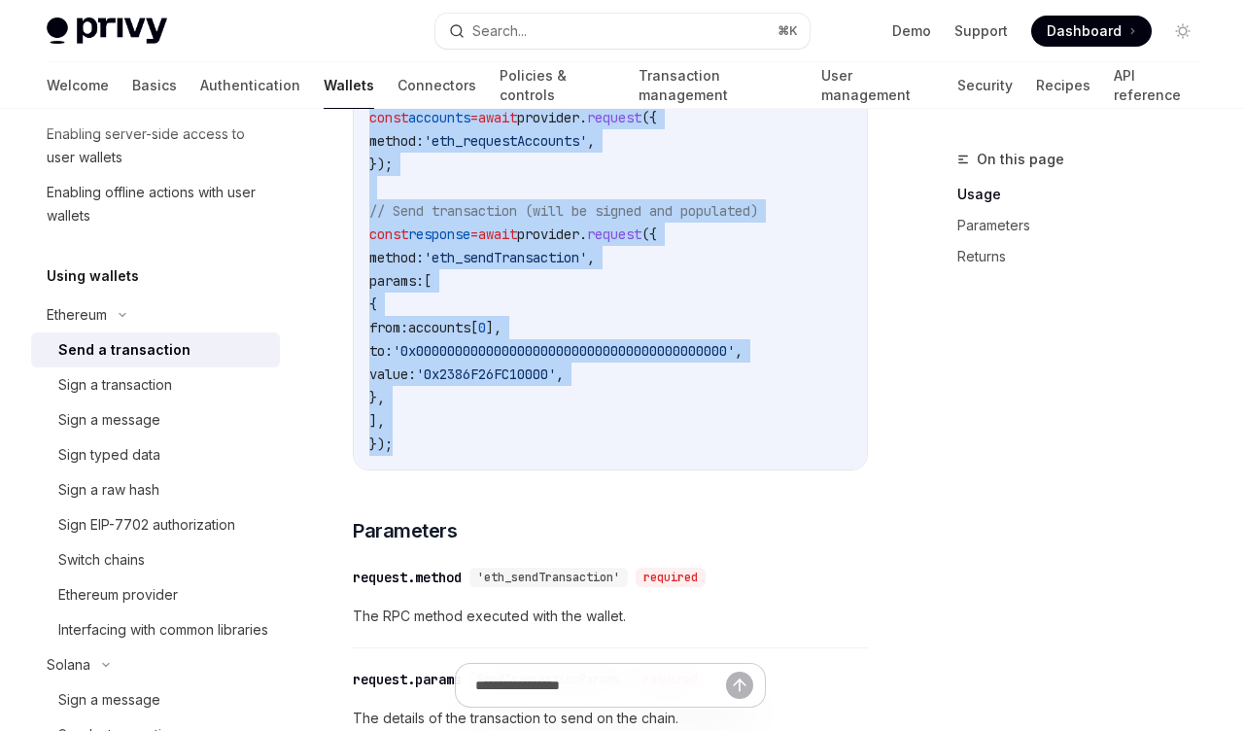
drag, startPoint x: 366, startPoint y: 255, endPoint x: 499, endPoint y: 474, distance: 256.4
click at [499, 469] on div "import { useEmbeddedEthereumWallet } from '@privy-io/expo' ; const { wallets } …" at bounding box center [610, 210] width 513 height 517
copy code "const accounts = await provider . request ({ method: 'eth_requestAccounts' , })…"
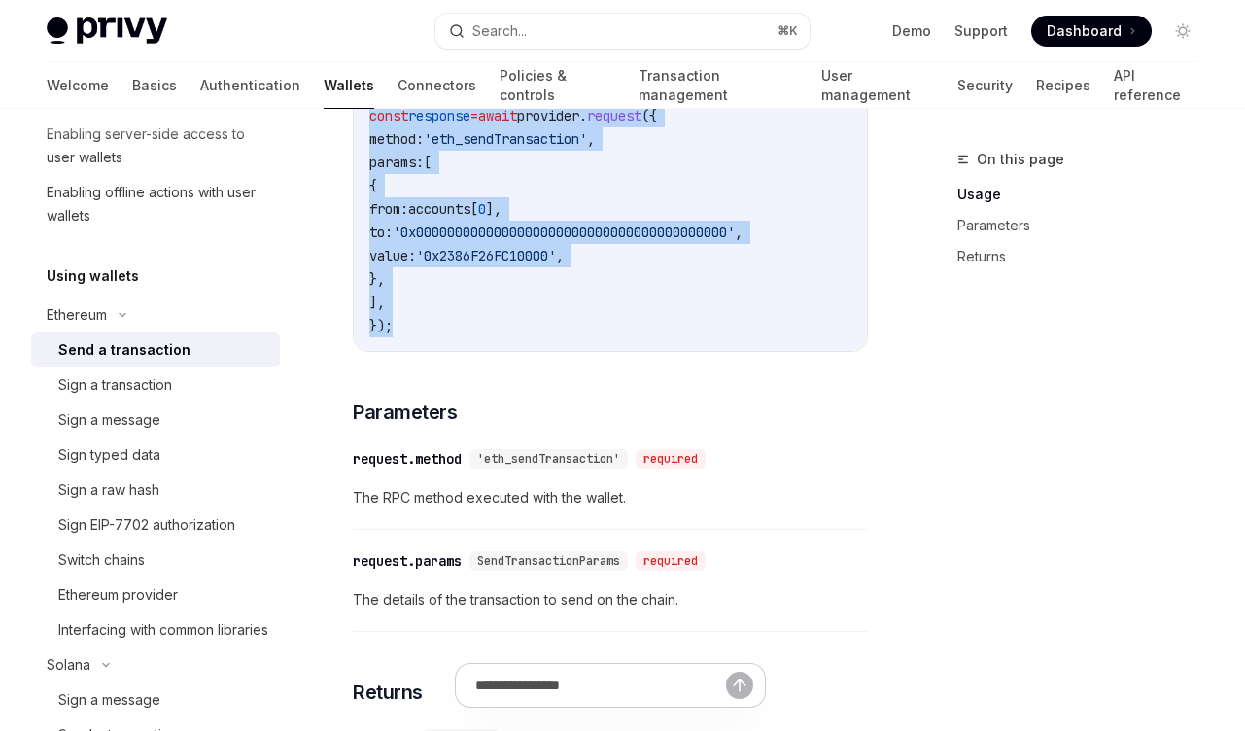
scroll to position [585, 0]
